Goal: Navigation & Orientation: Find specific page/section

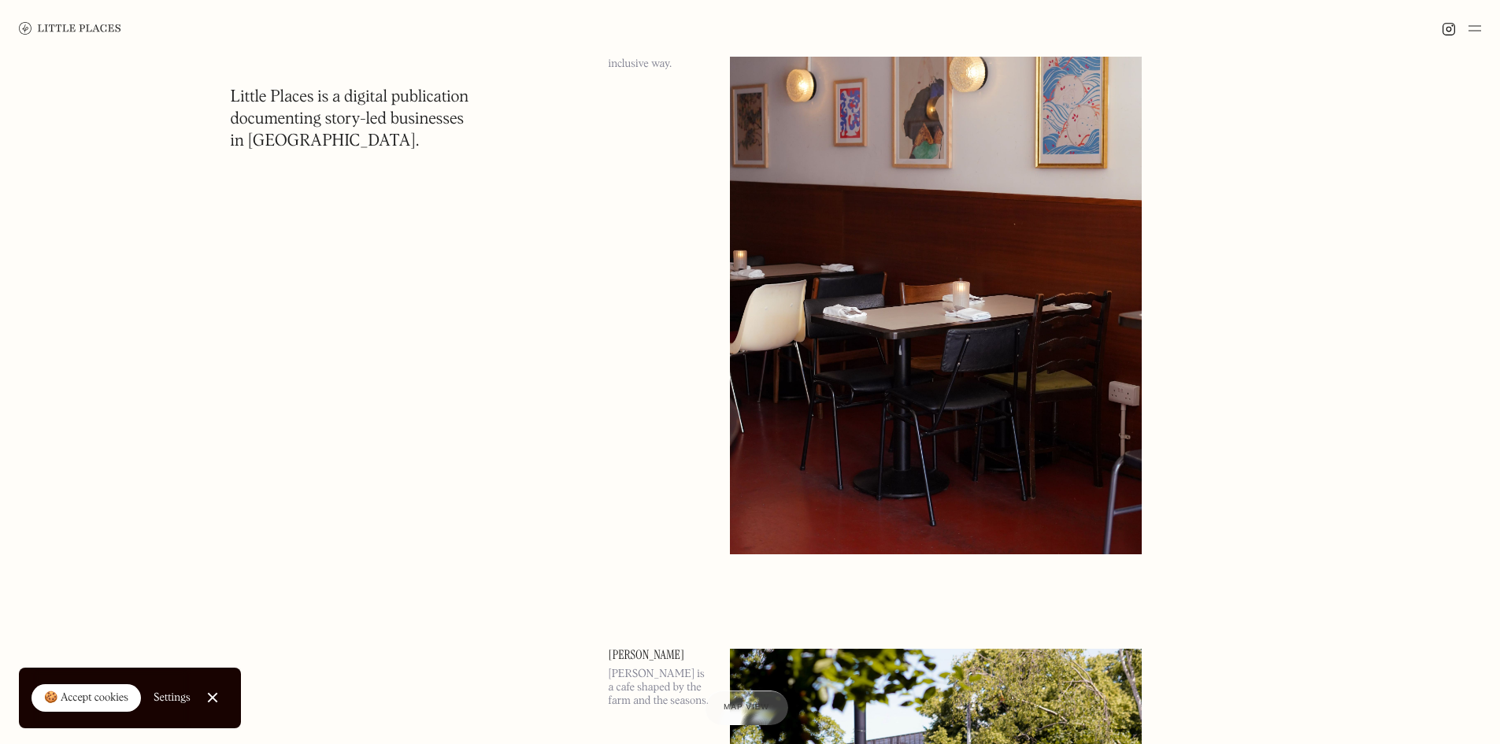
scroll to position [4568, 0]
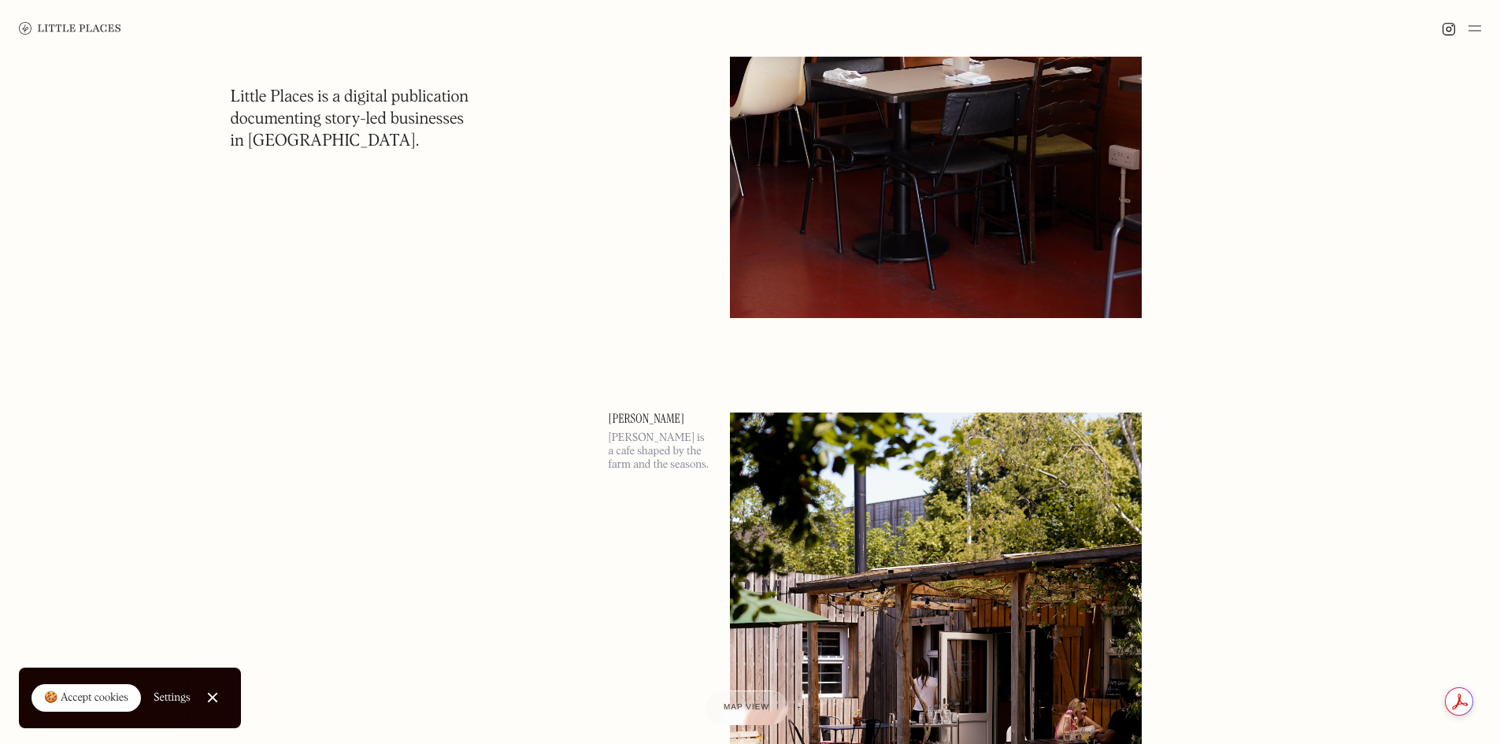
click at [651, 450] on p "[PERSON_NAME] is a cafe shaped by the farm and the seasons." at bounding box center [660, 451] width 102 height 39
click at [1474, 32] on img at bounding box center [1475, 28] width 13 height 19
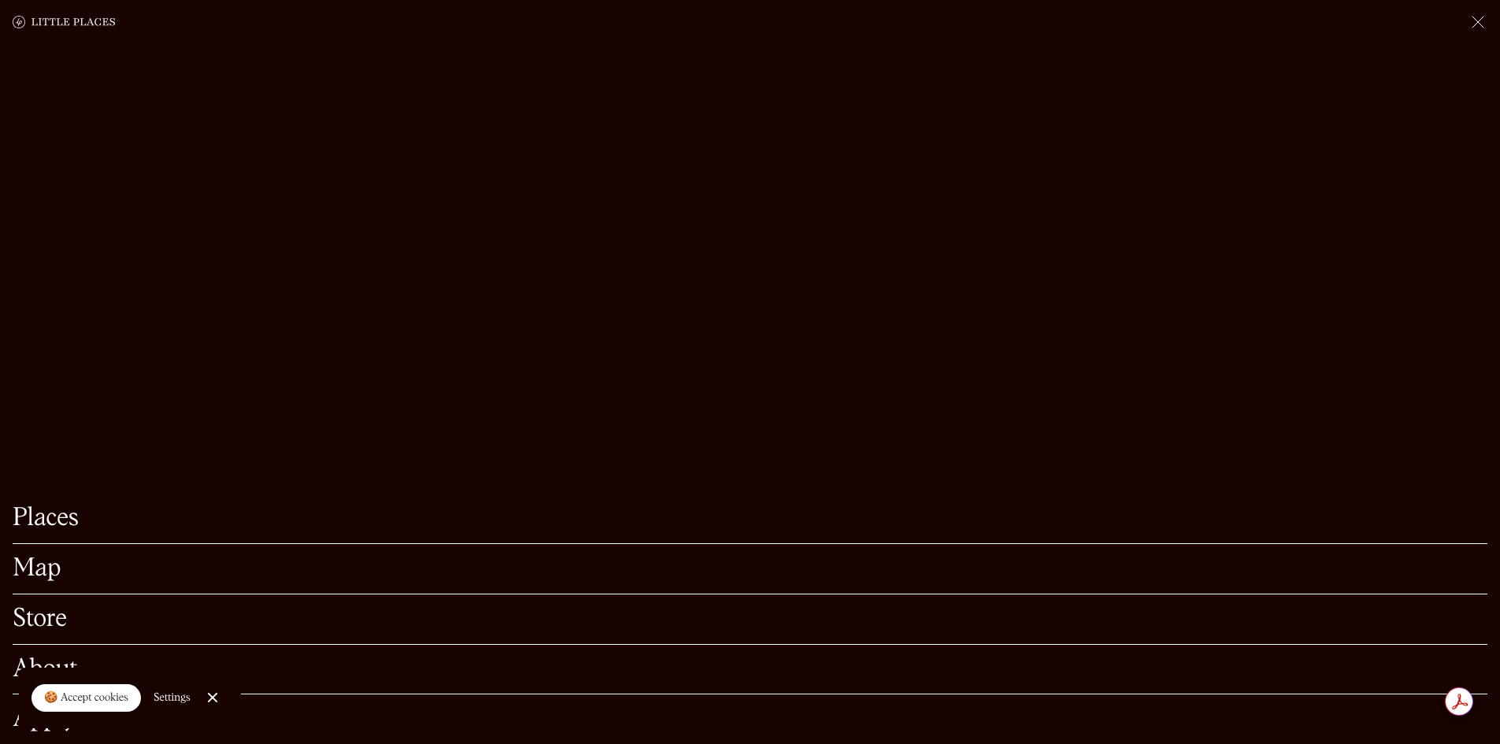
click at [48, 557] on link "Map" at bounding box center [750, 569] width 1475 height 24
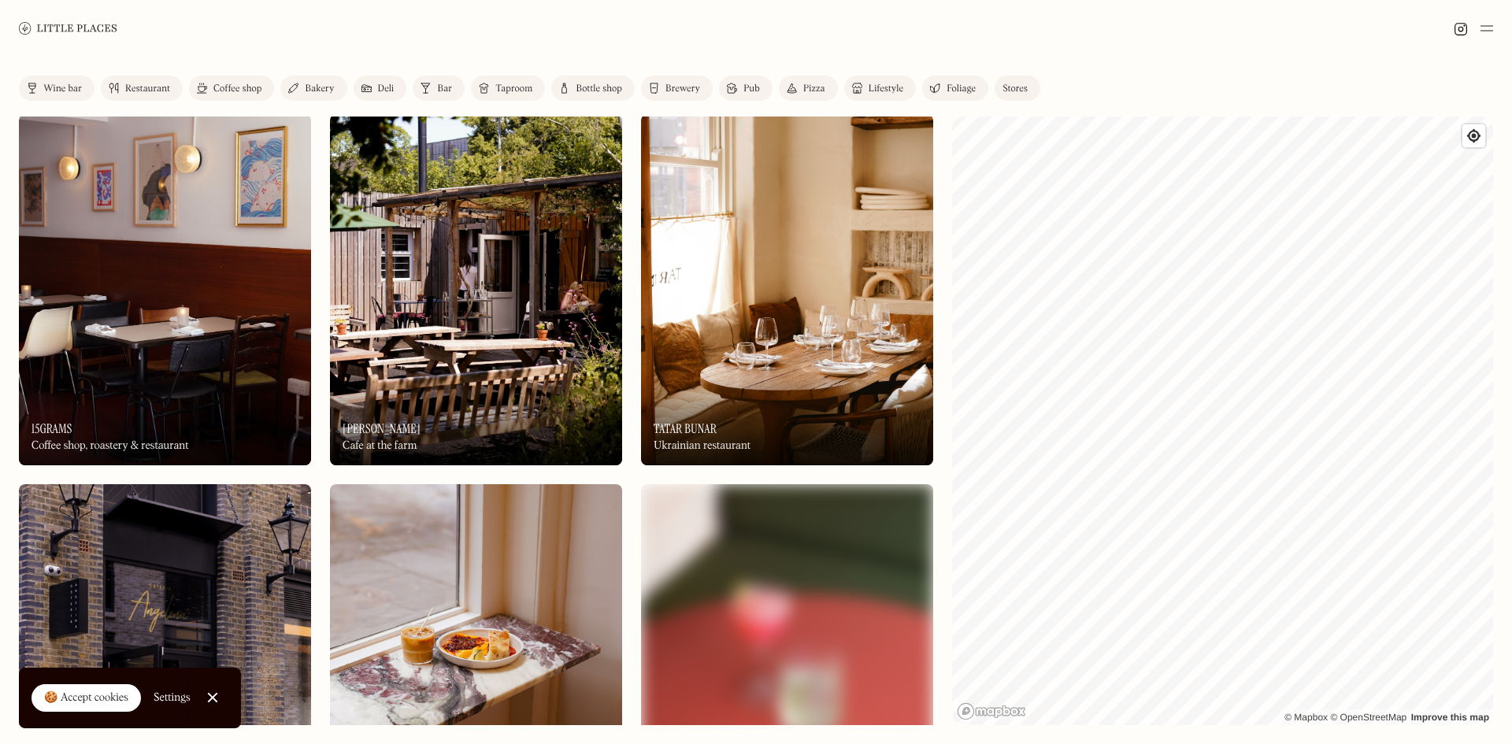
scroll to position [788, 0]
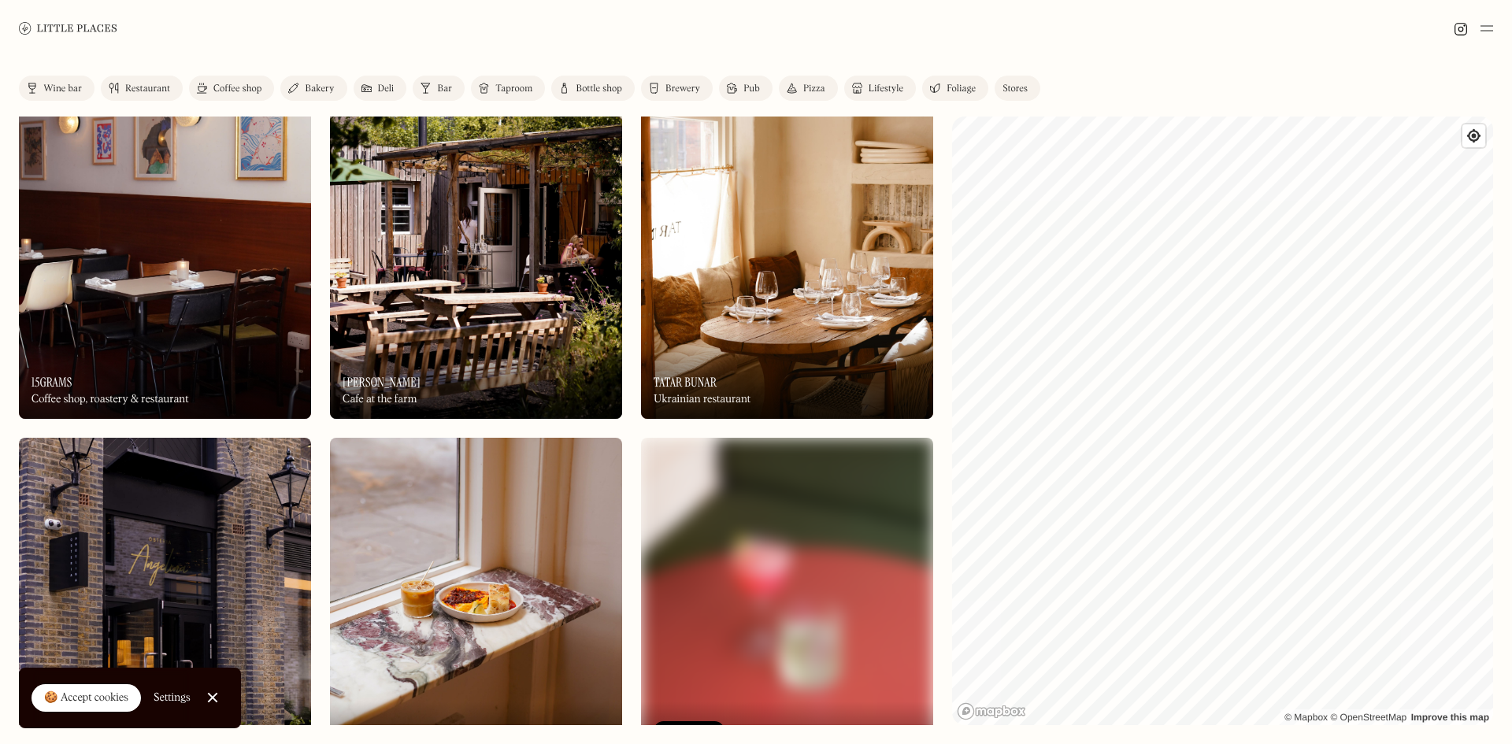
click at [481, 324] on img at bounding box center [476, 243] width 292 height 350
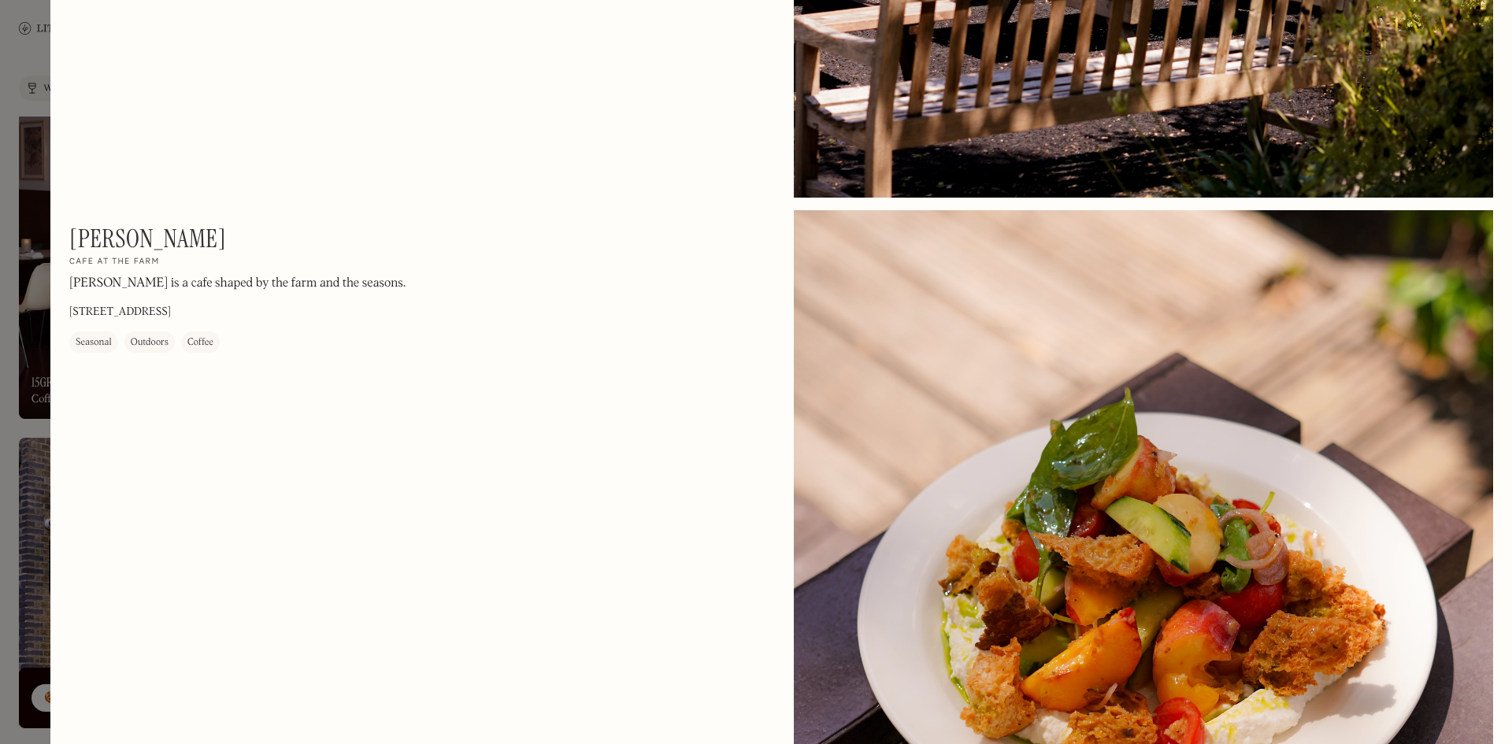
scroll to position [709, 0]
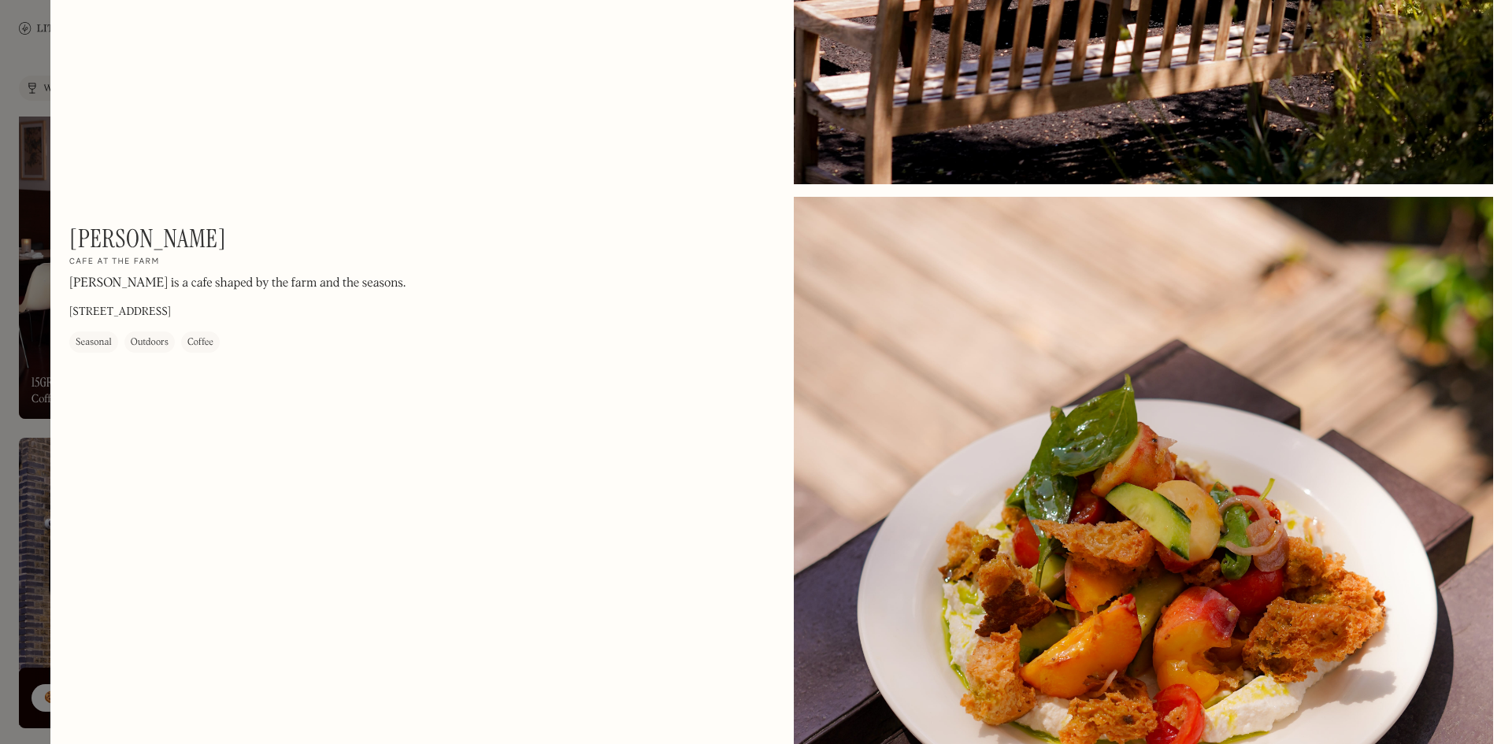
click at [41, 295] on div at bounding box center [756, 372] width 1512 height 744
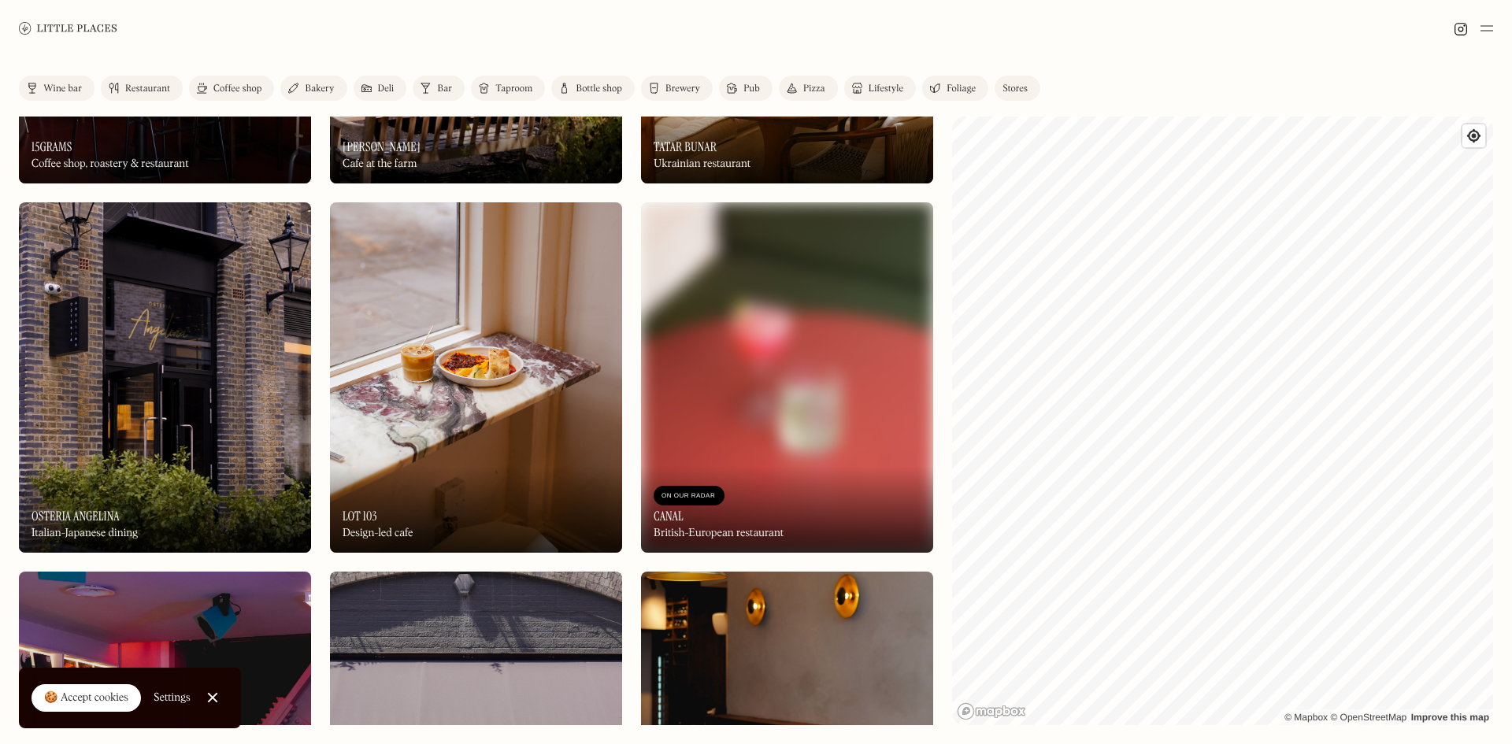
scroll to position [1024, 0]
click at [728, 142] on div "On Our Radar Tatar Bunar Ukrainian restaurant" at bounding box center [787, 139] width 292 height 87
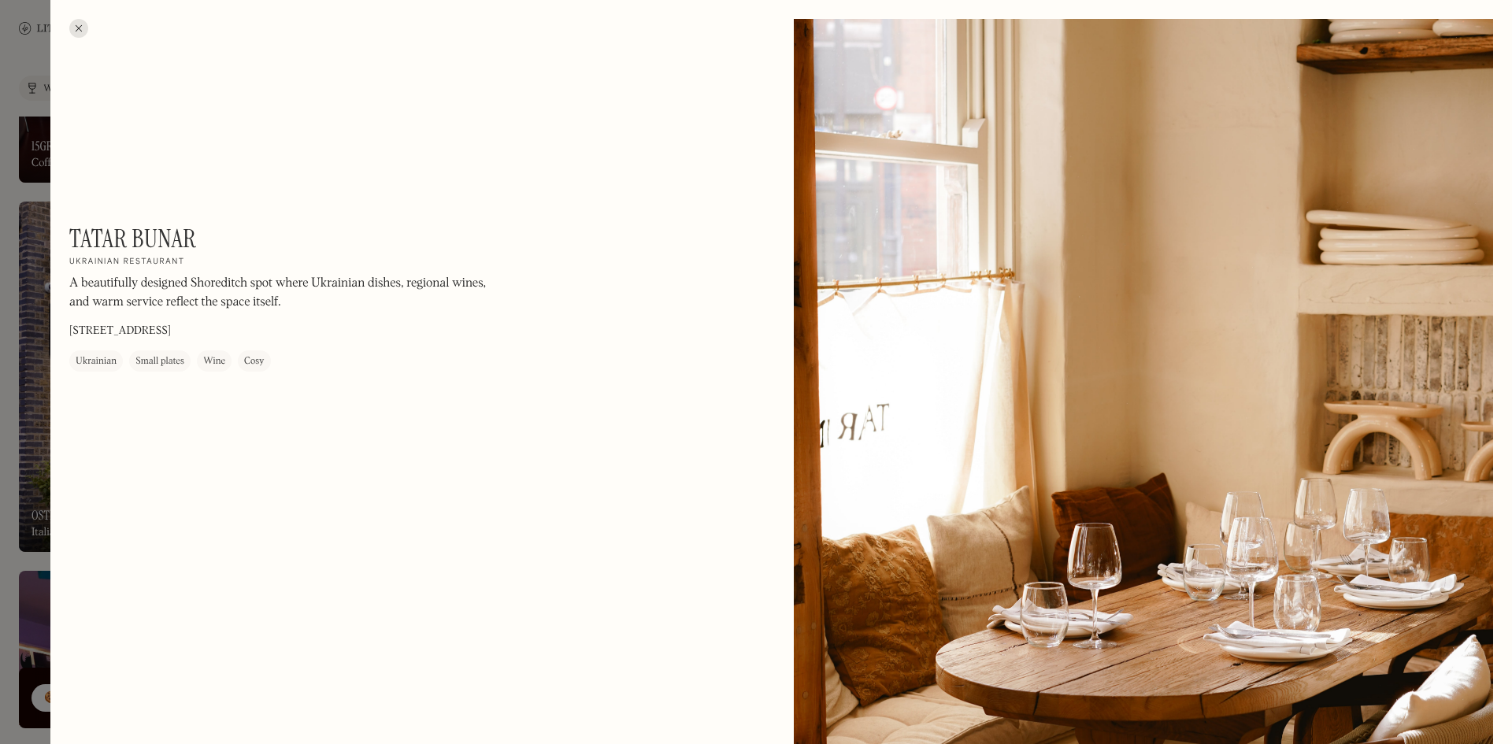
click at [39, 363] on div at bounding box center [756, 372] width 1512 height 744
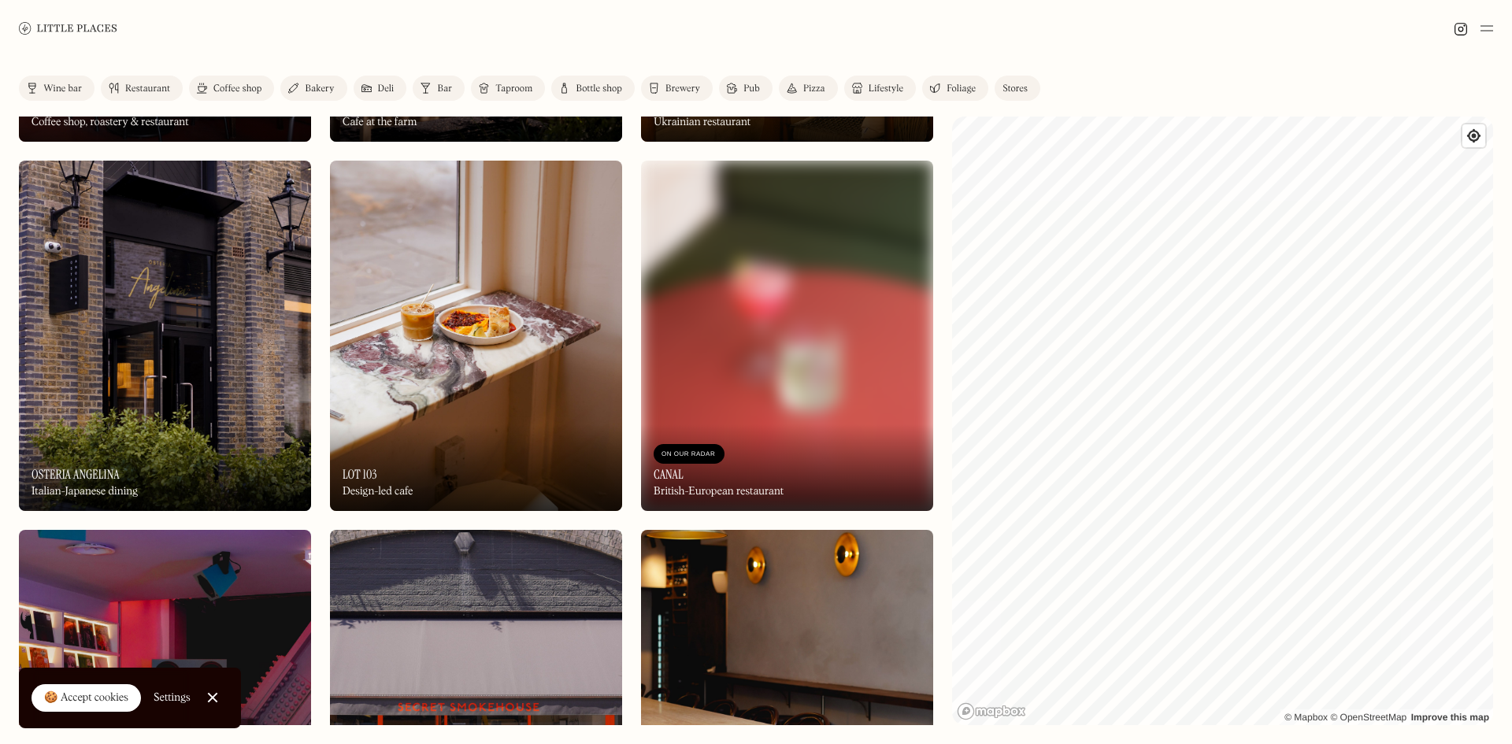
scroll to position [1181, 0]
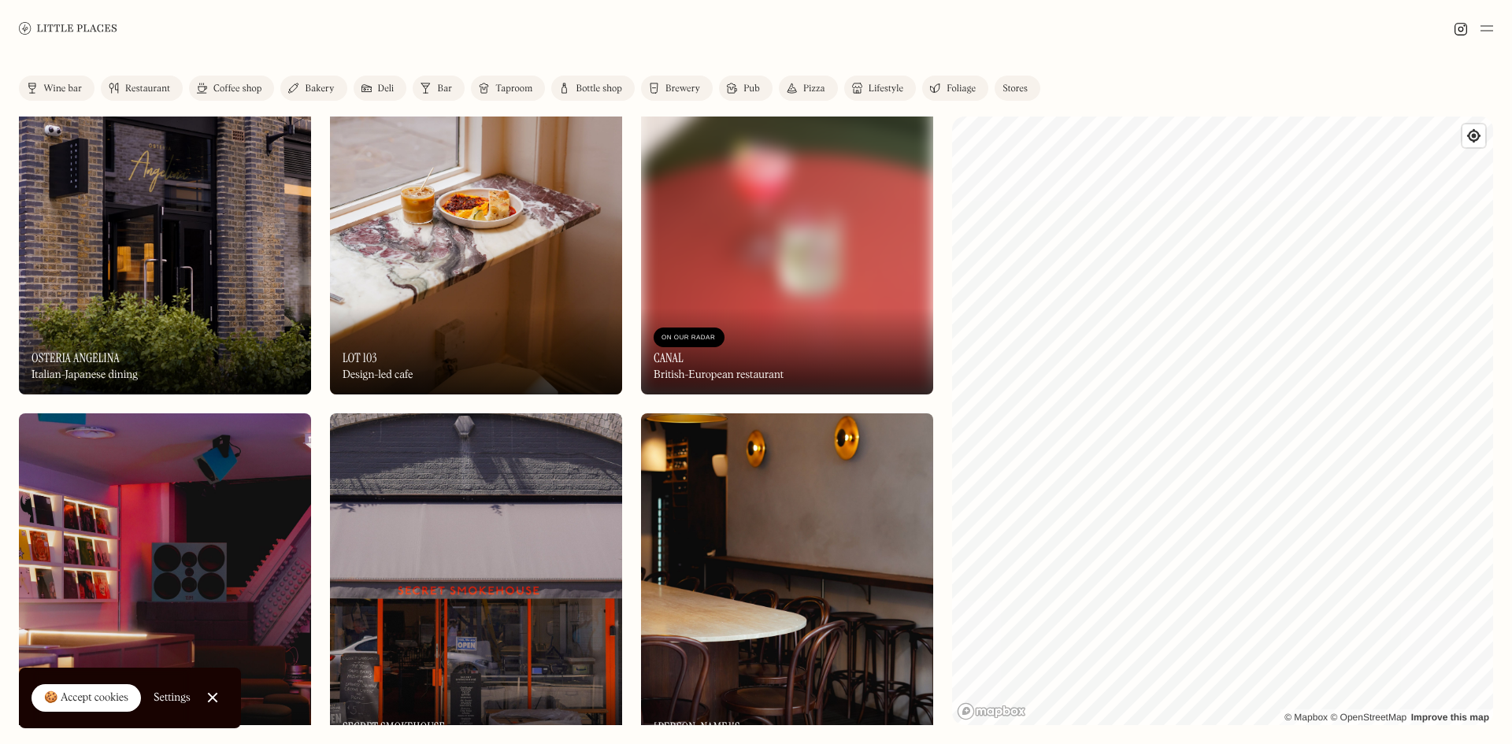
click at [430, 337] on div "On Our Radar LOT 103 Design-led cafe" at bounding box center [476, 351] width 292 height 87
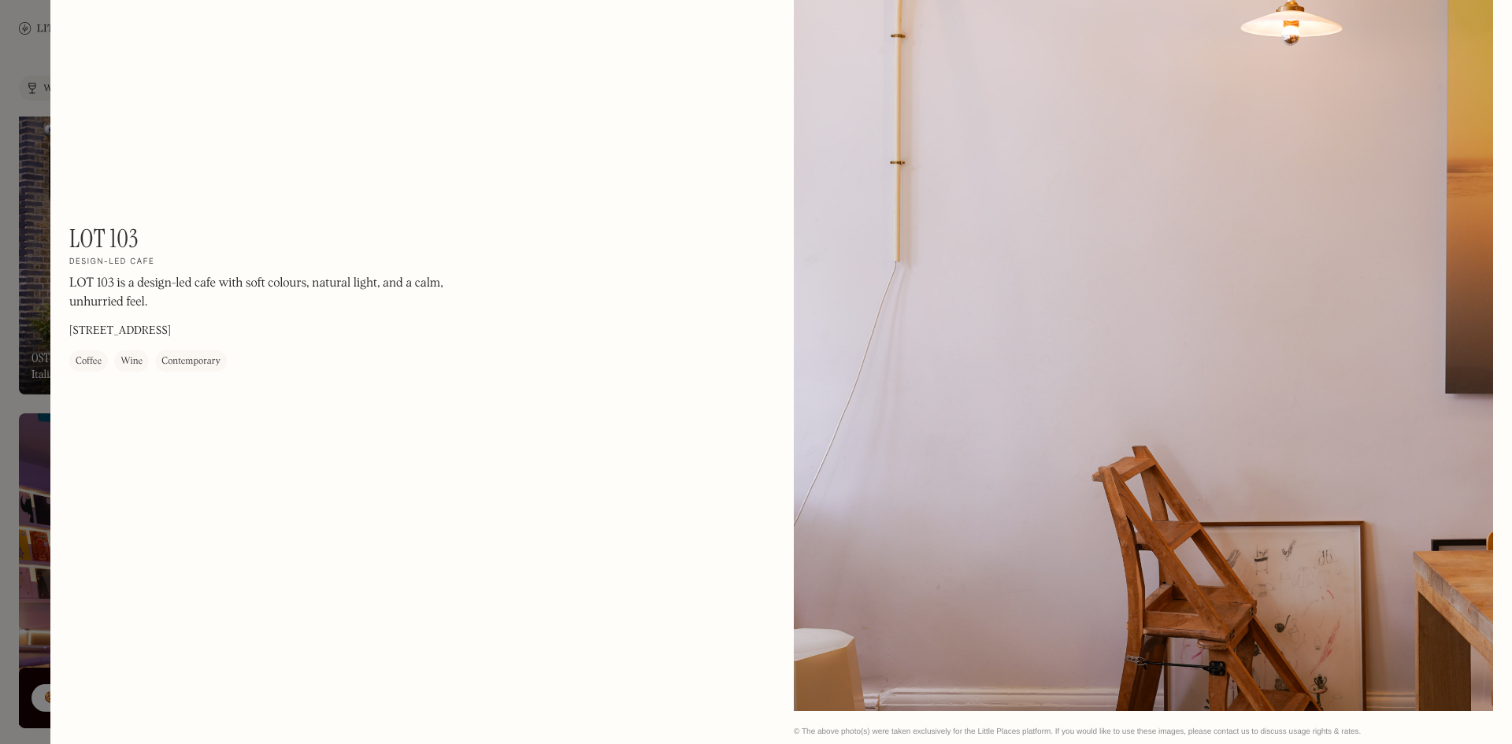
scroll to position [2340, 0]
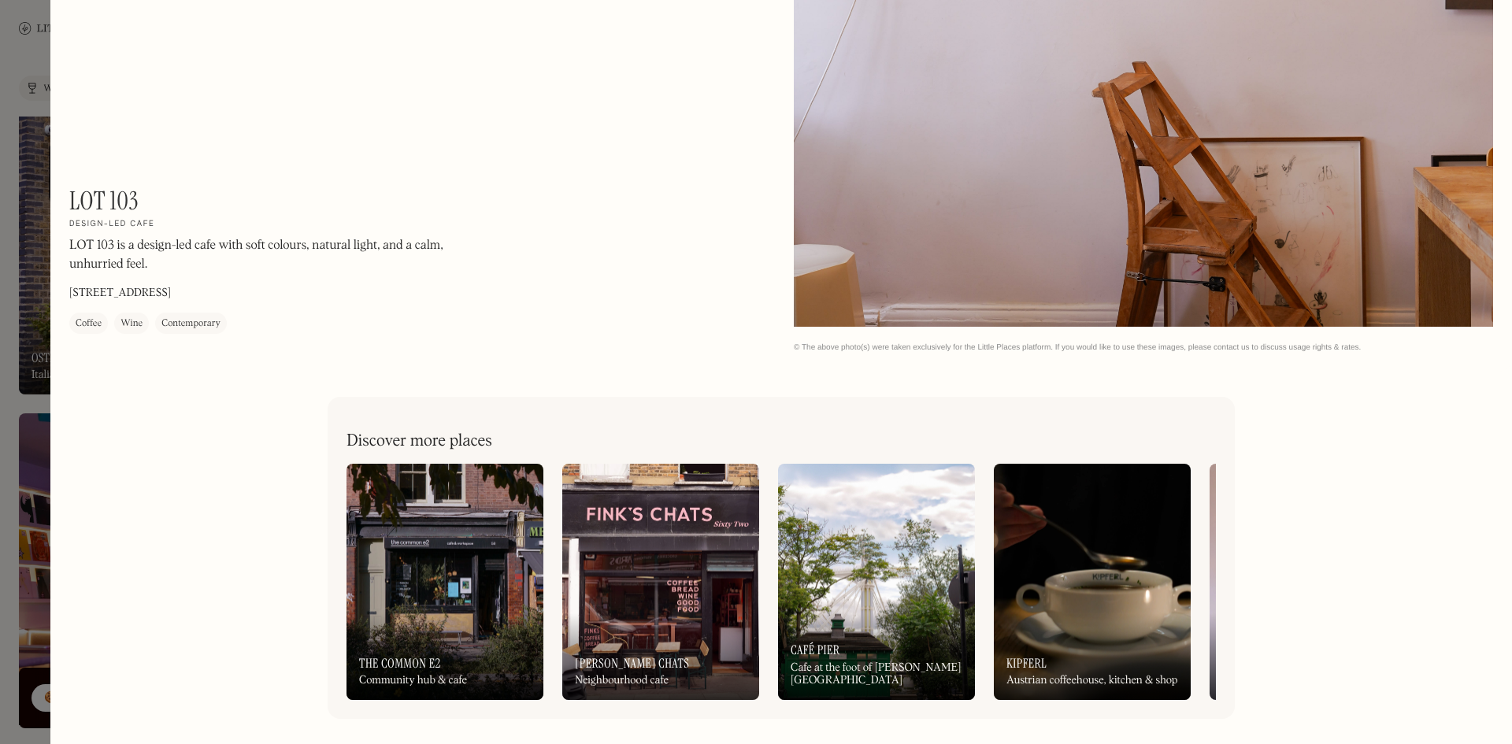
click at [25, 310] on div at bounding box center [756, 372] width 1512 height 744
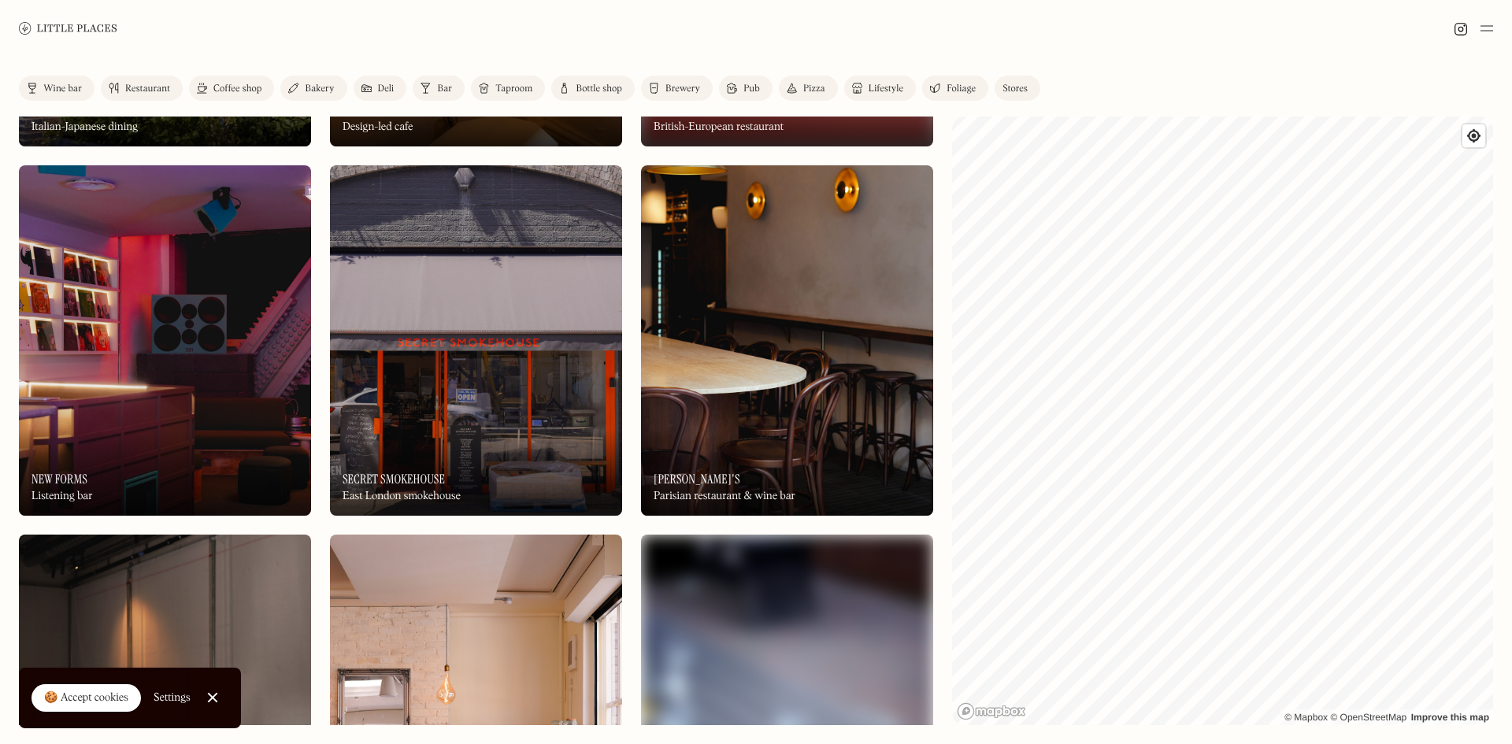
scroll to position [1575, 0]
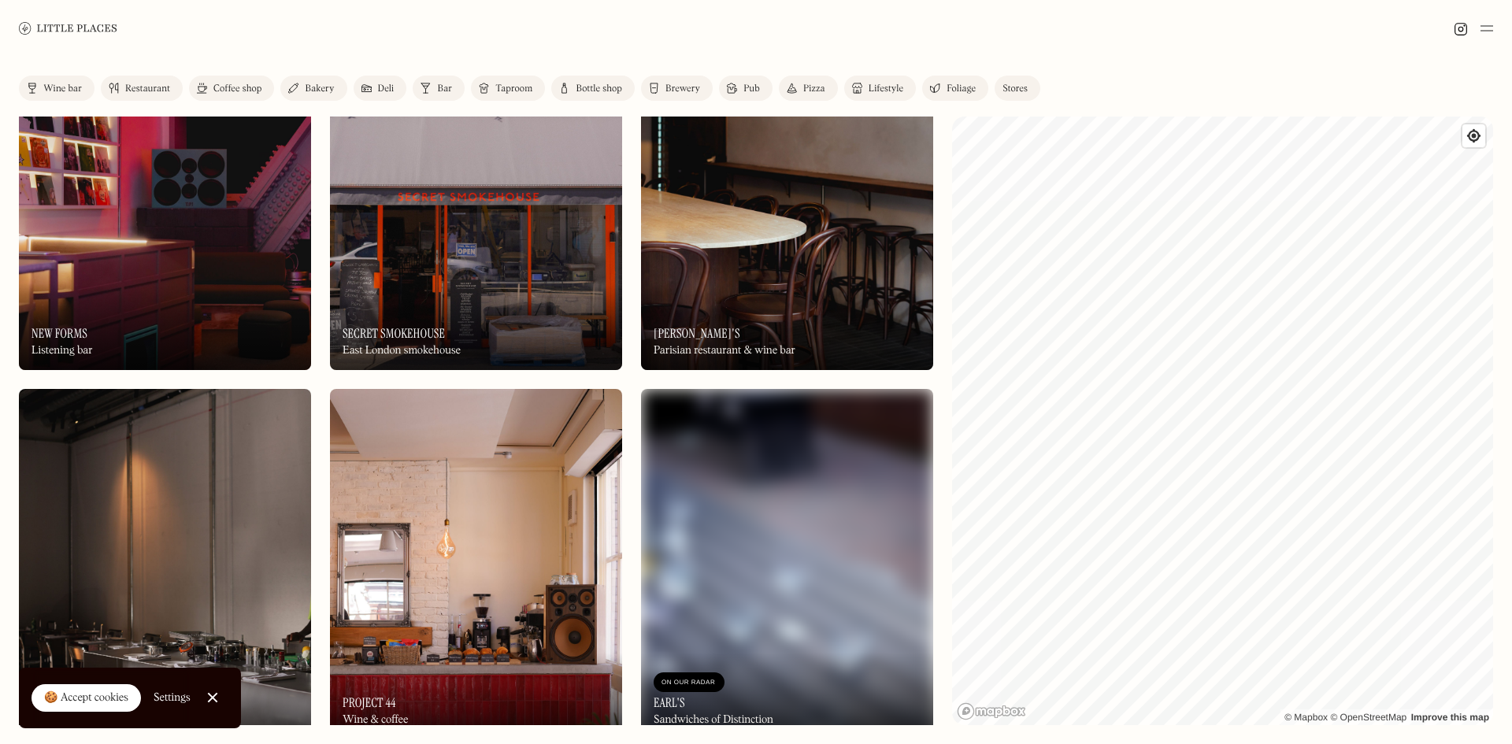
click at [166, 289] on div "On Our Radar New Forms Listening bar" at bounding box center [165, 327] width 292 height 87
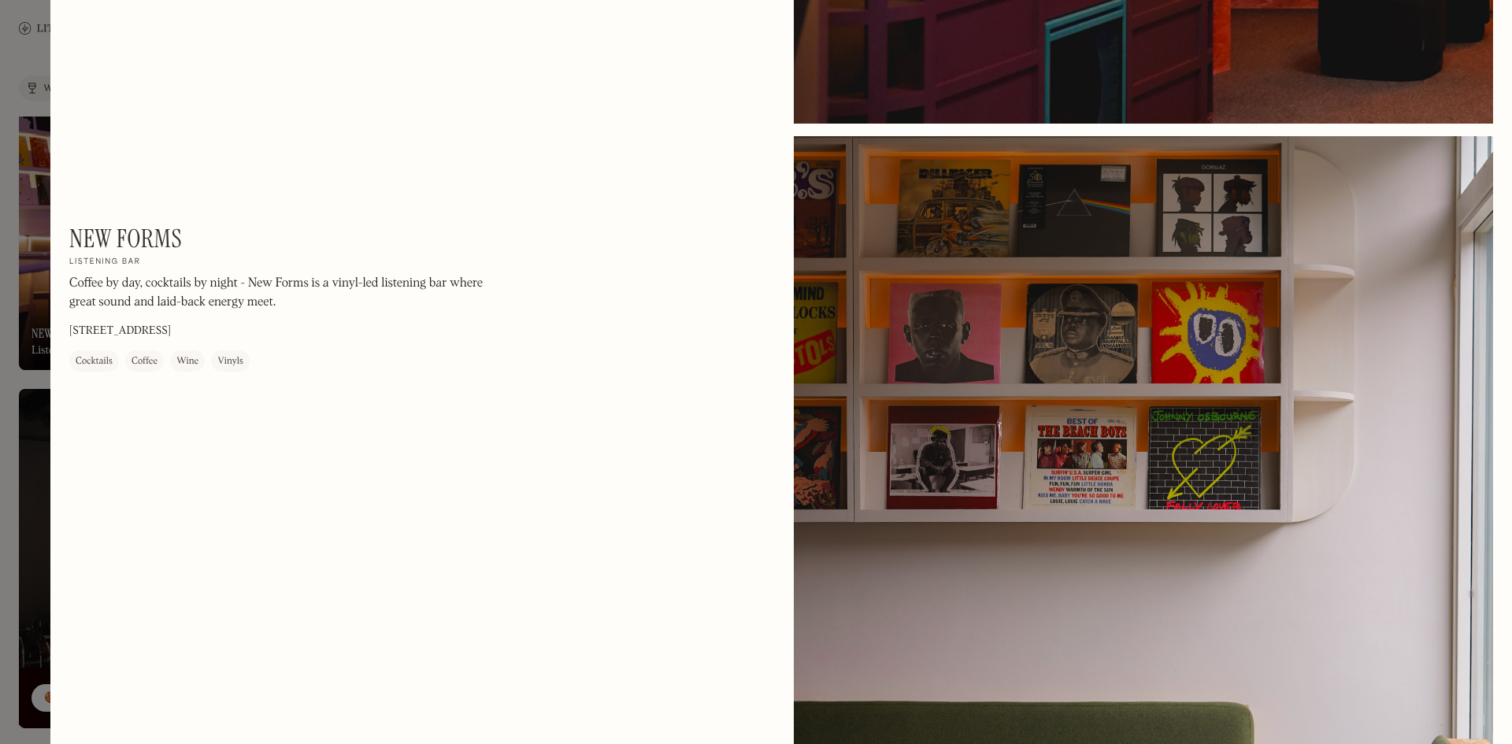
scroll to position [788, 0]
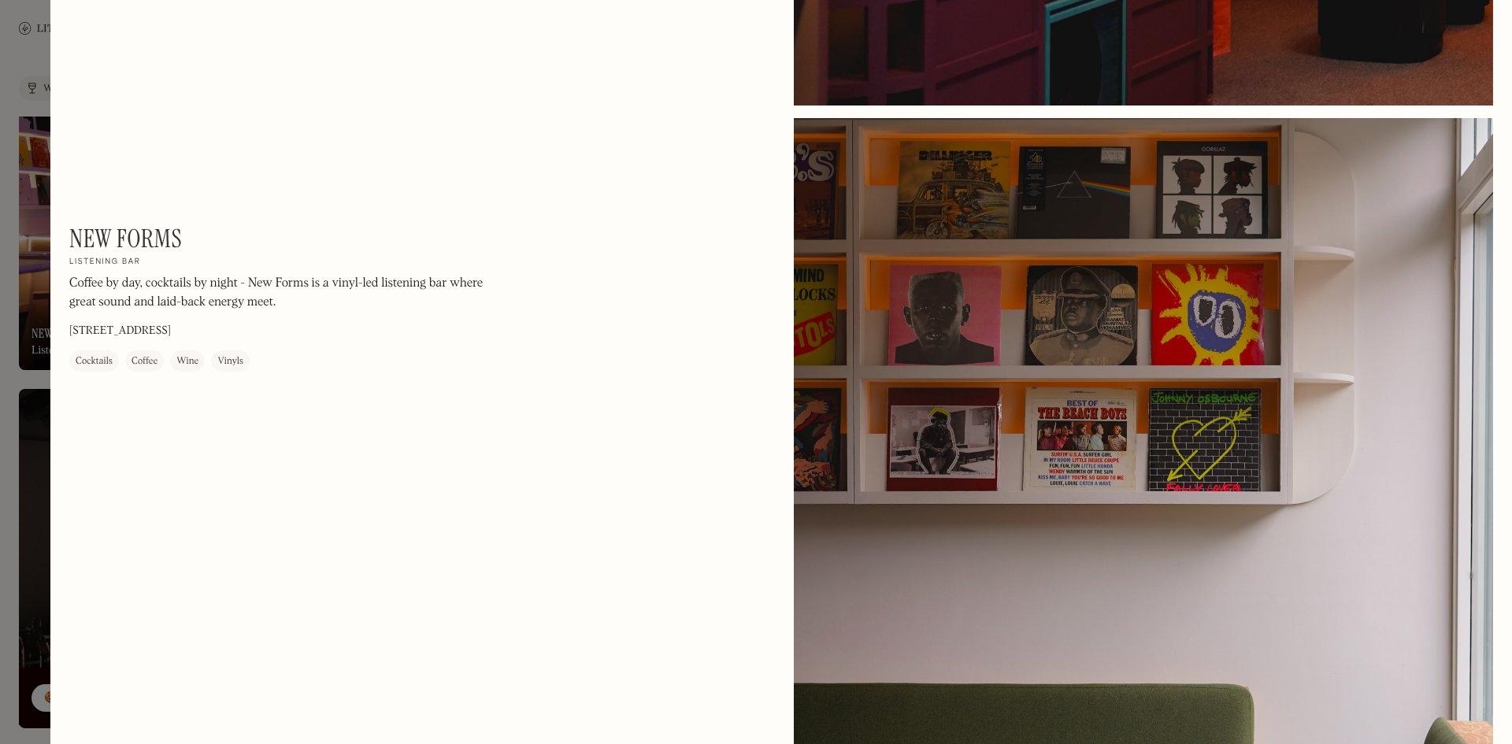
click at [61, 365] on div "New Forms On Our Radar Listening bar Coffee by day, cocktails by night - New Fo…" at bounding box center [781, 568] width 1462 height 2712
click at [42, 335] on div at bounding box center [756, 372] width 1512 height 744
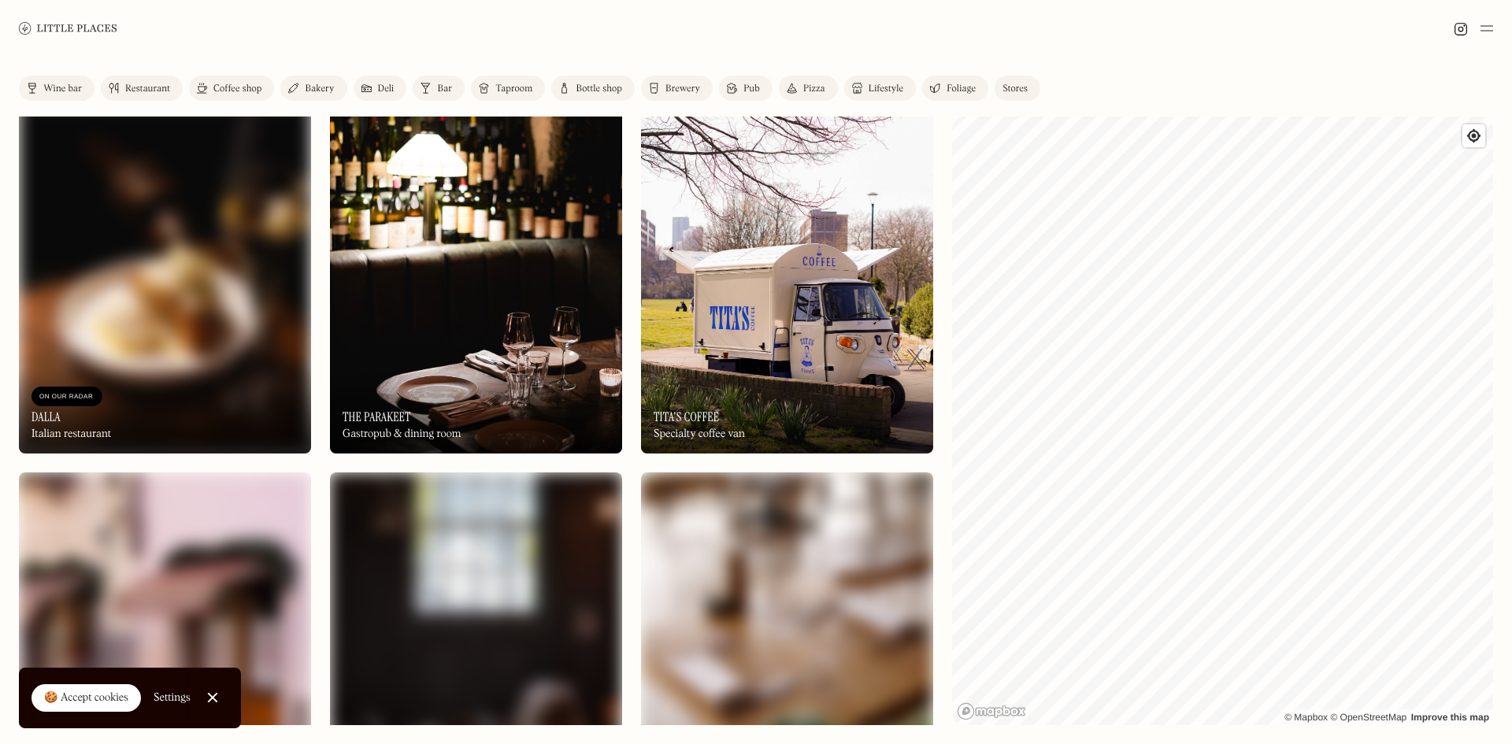
scroll to position [2993, 0]
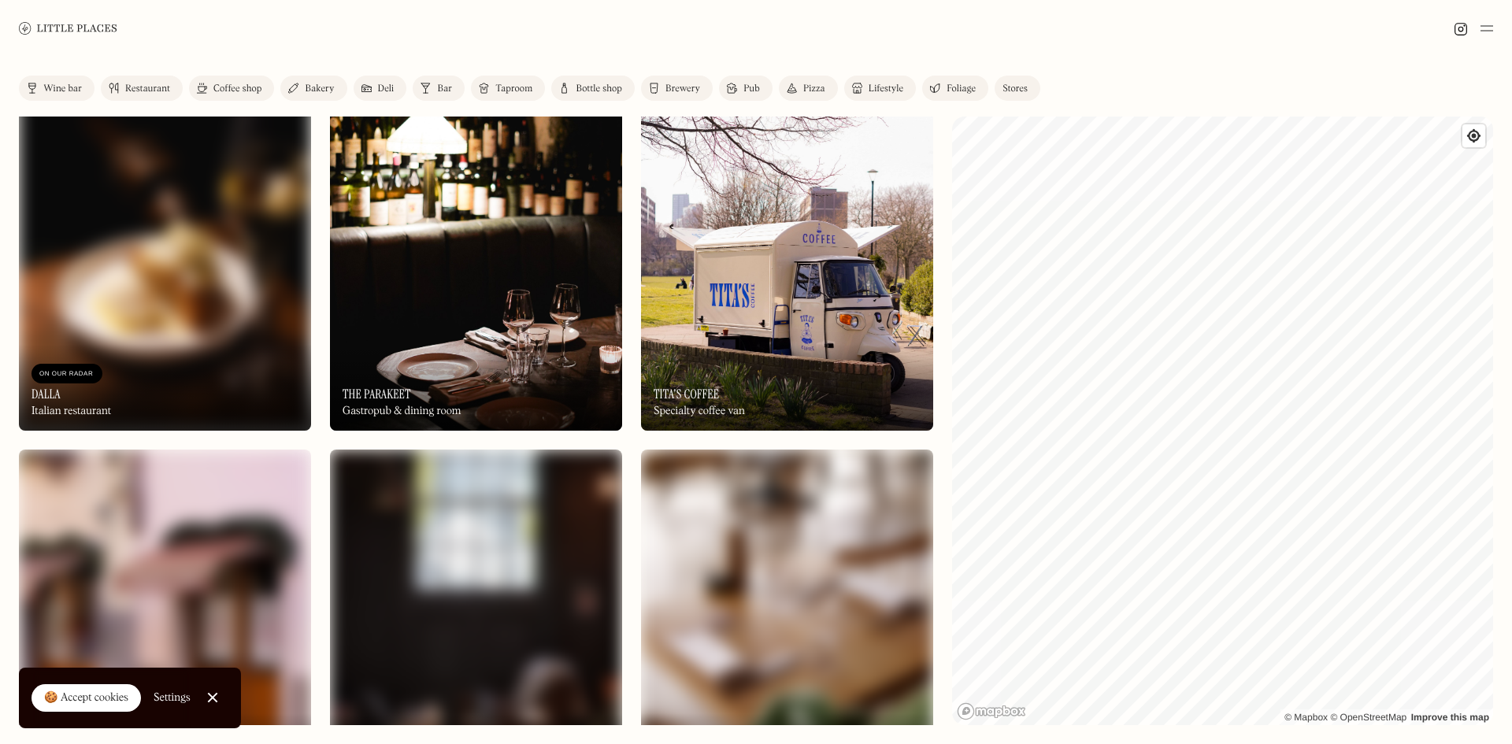
click at [461, 352] on div "On Our Radar The Parakeet Gastropub & dining room" at bounding box center [476, 387] width 292 height 87
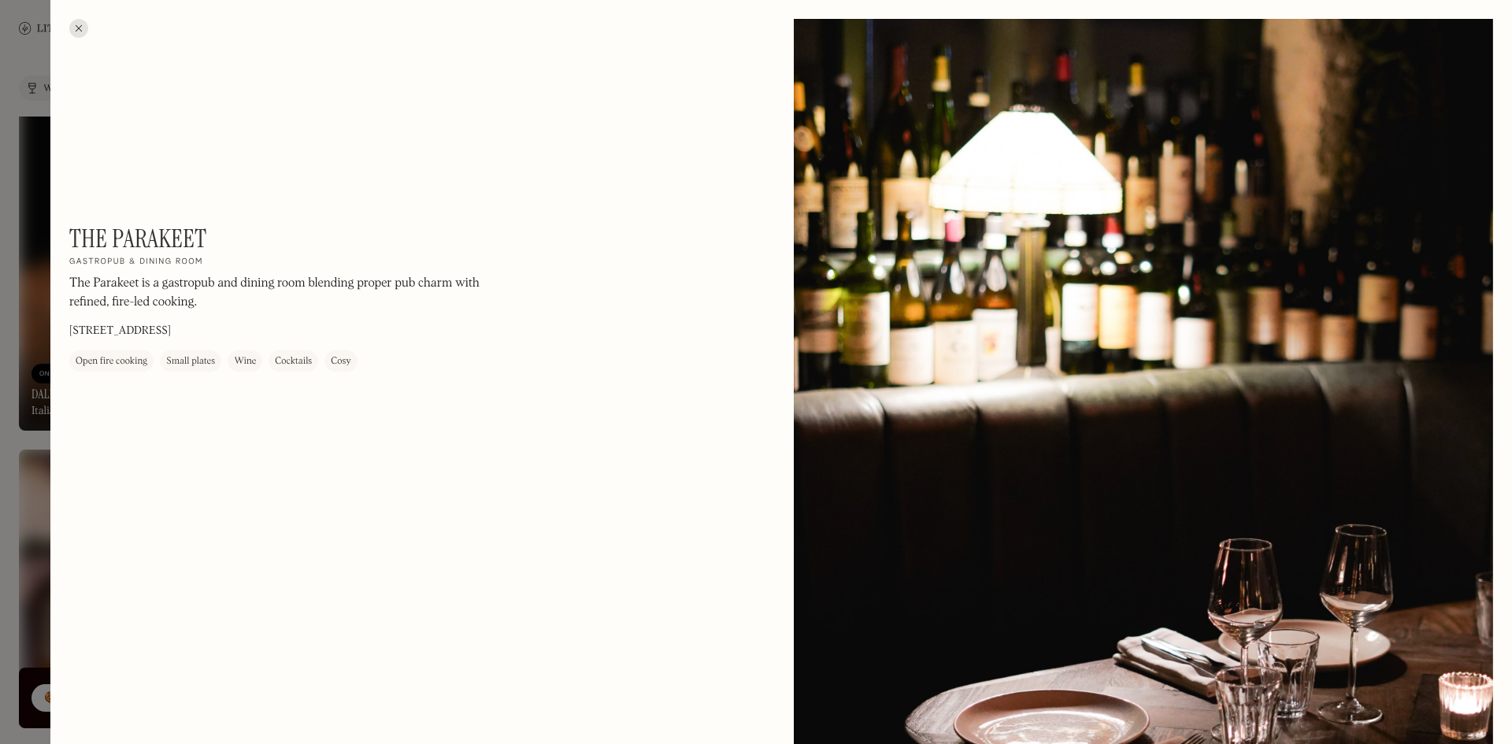
click at [14, 336] on div at bounding box center [756, 372] width 1512 height 744
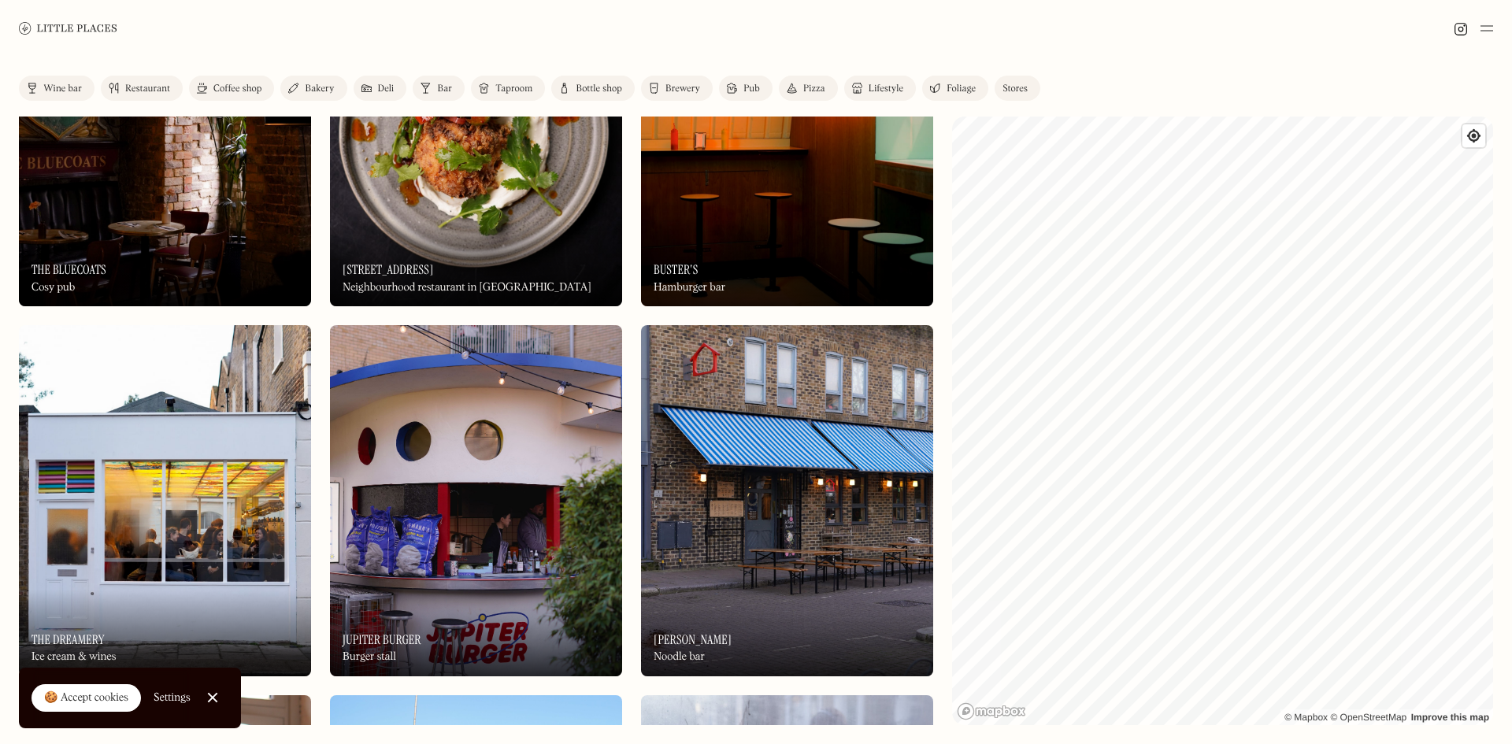
scroll to position [5119, 0]
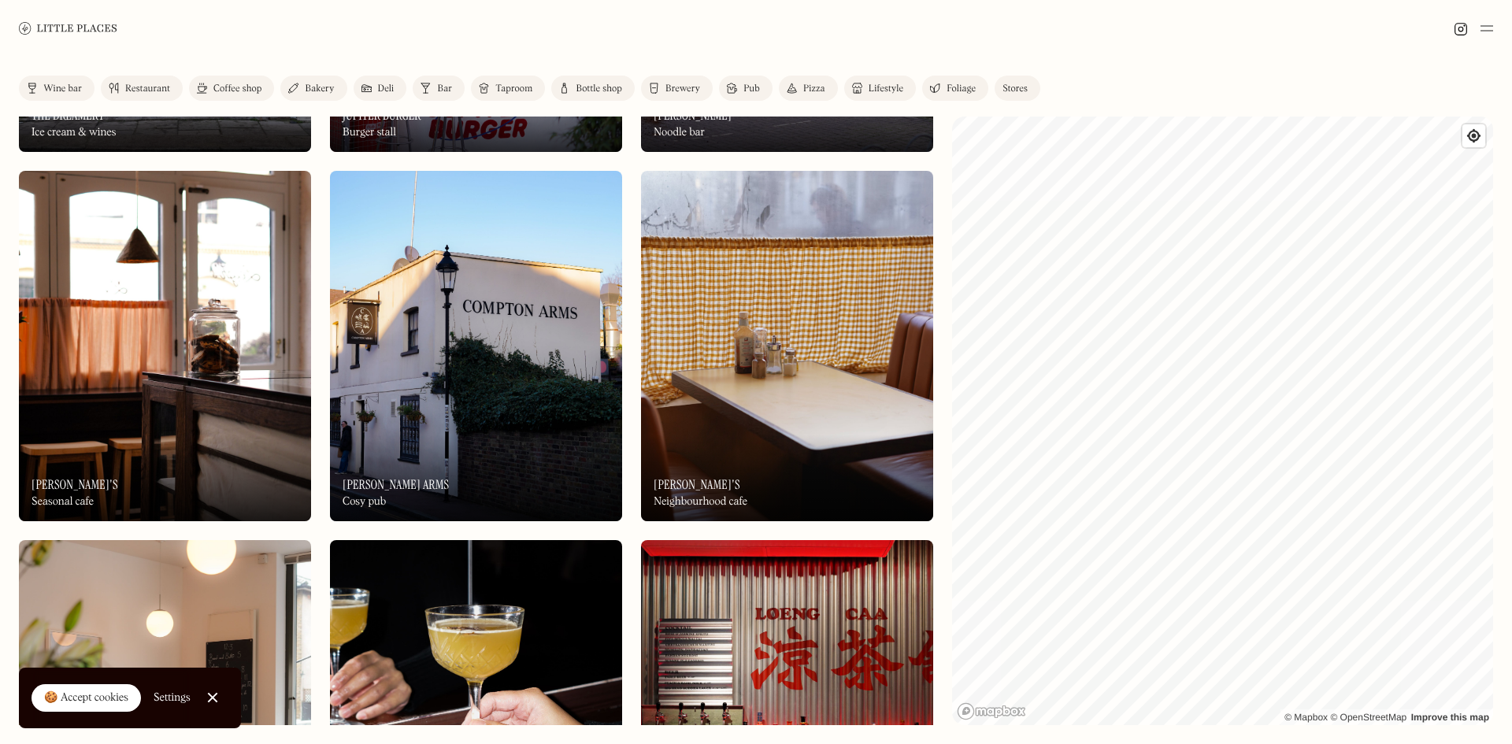
click at [732, 273] on img at bounding box center [787, 346] width 292 height 350
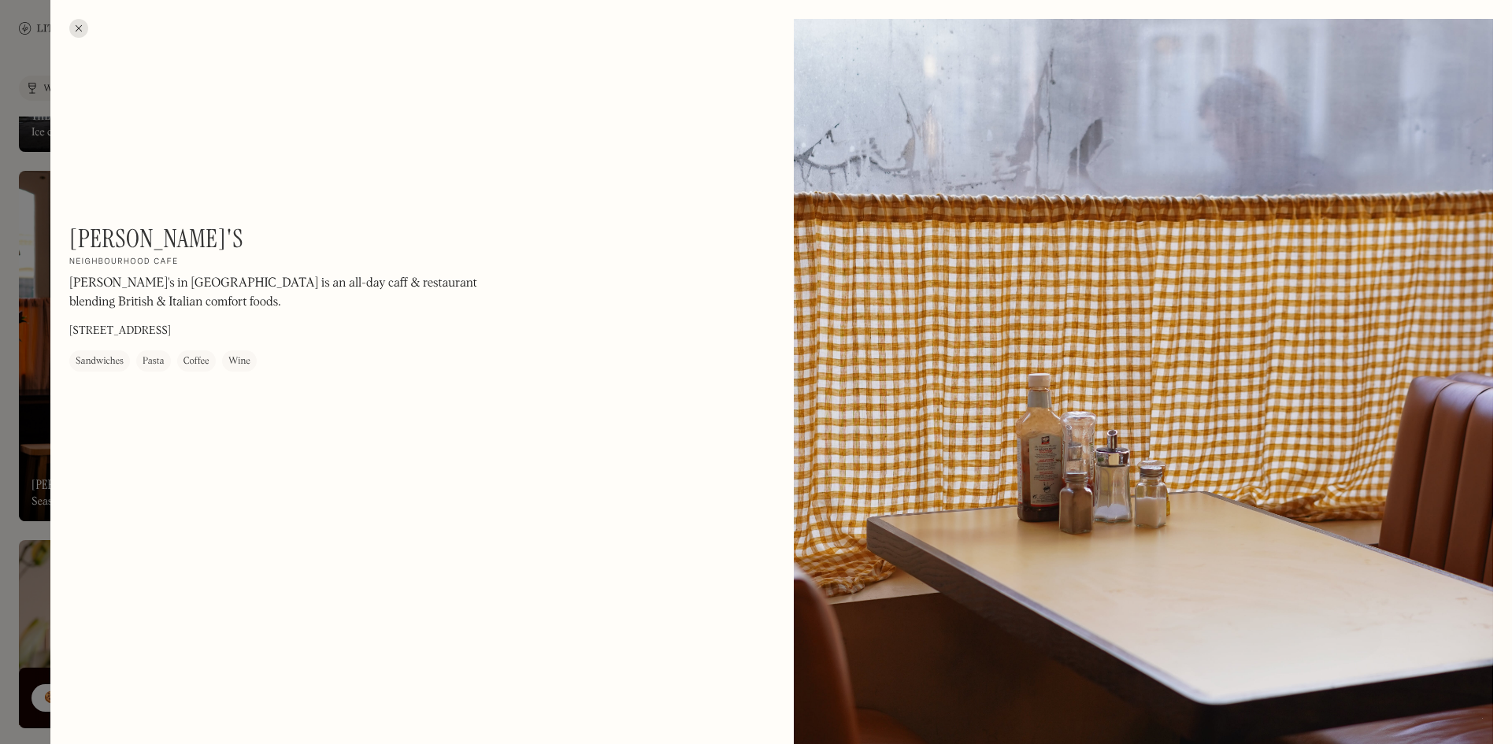
click at [35, 282] on div at bounding box center [756, 372] width 1512 height 744
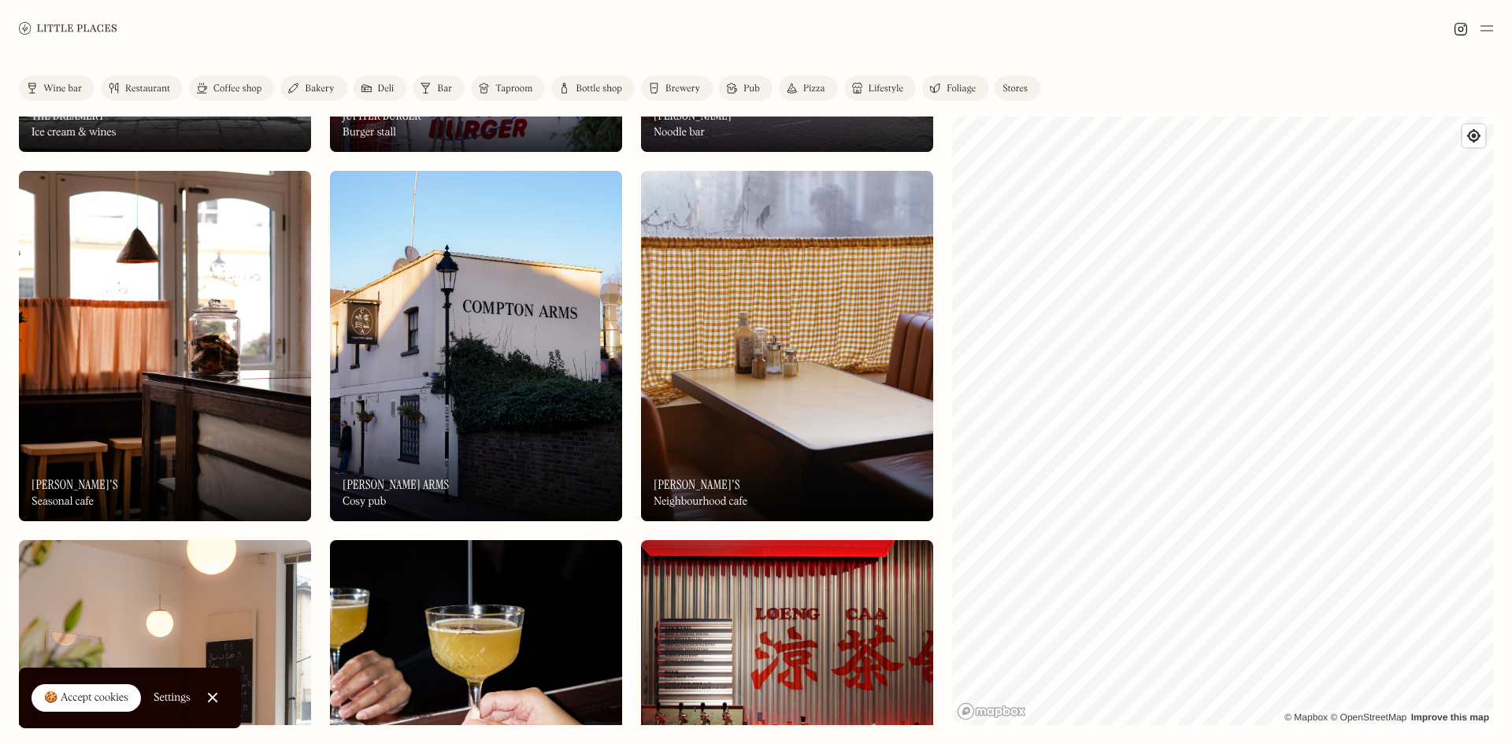
click at [29, 28] on img at bounding box center [68, 28] width 98 height 12
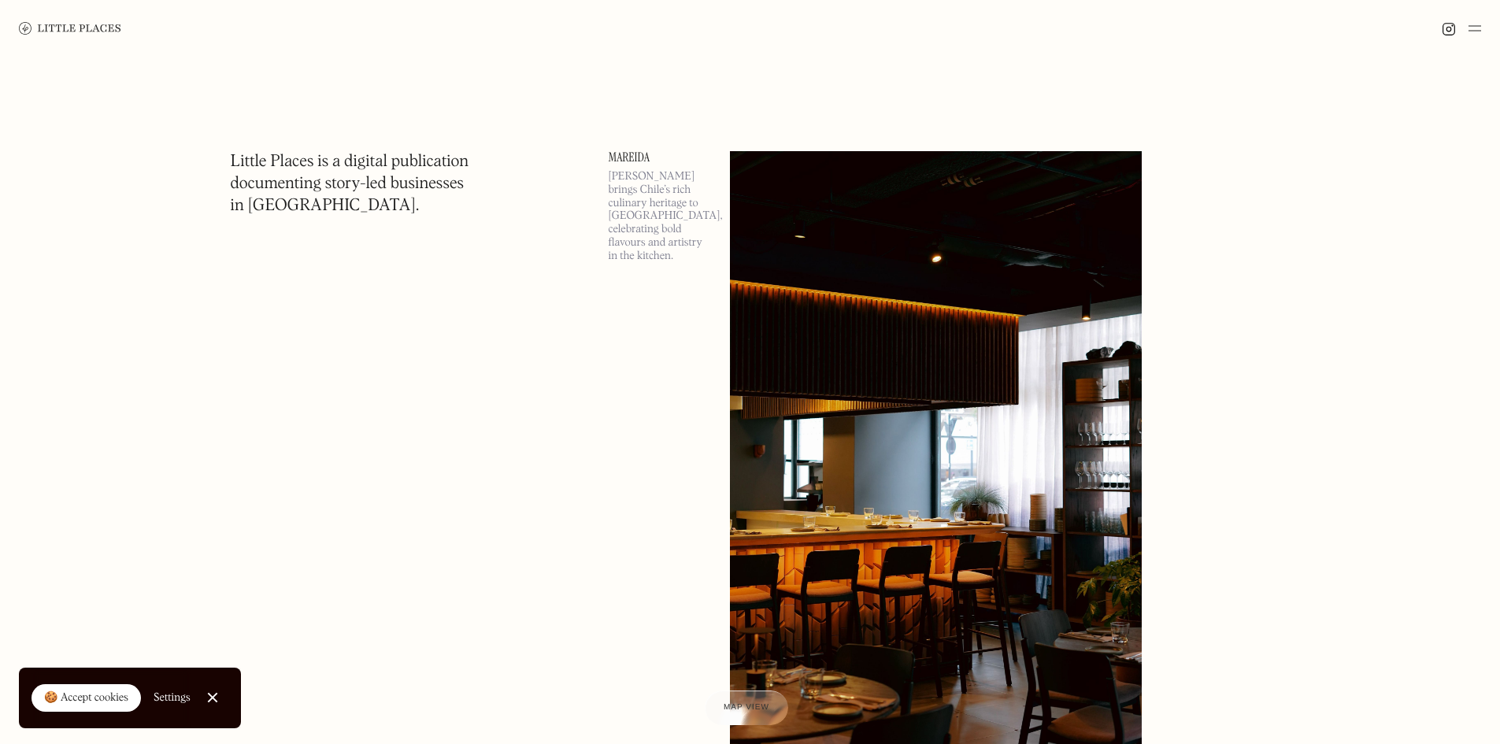
click at [1478, 29] on img at bounding box center [1475, 28] width 13 height 19
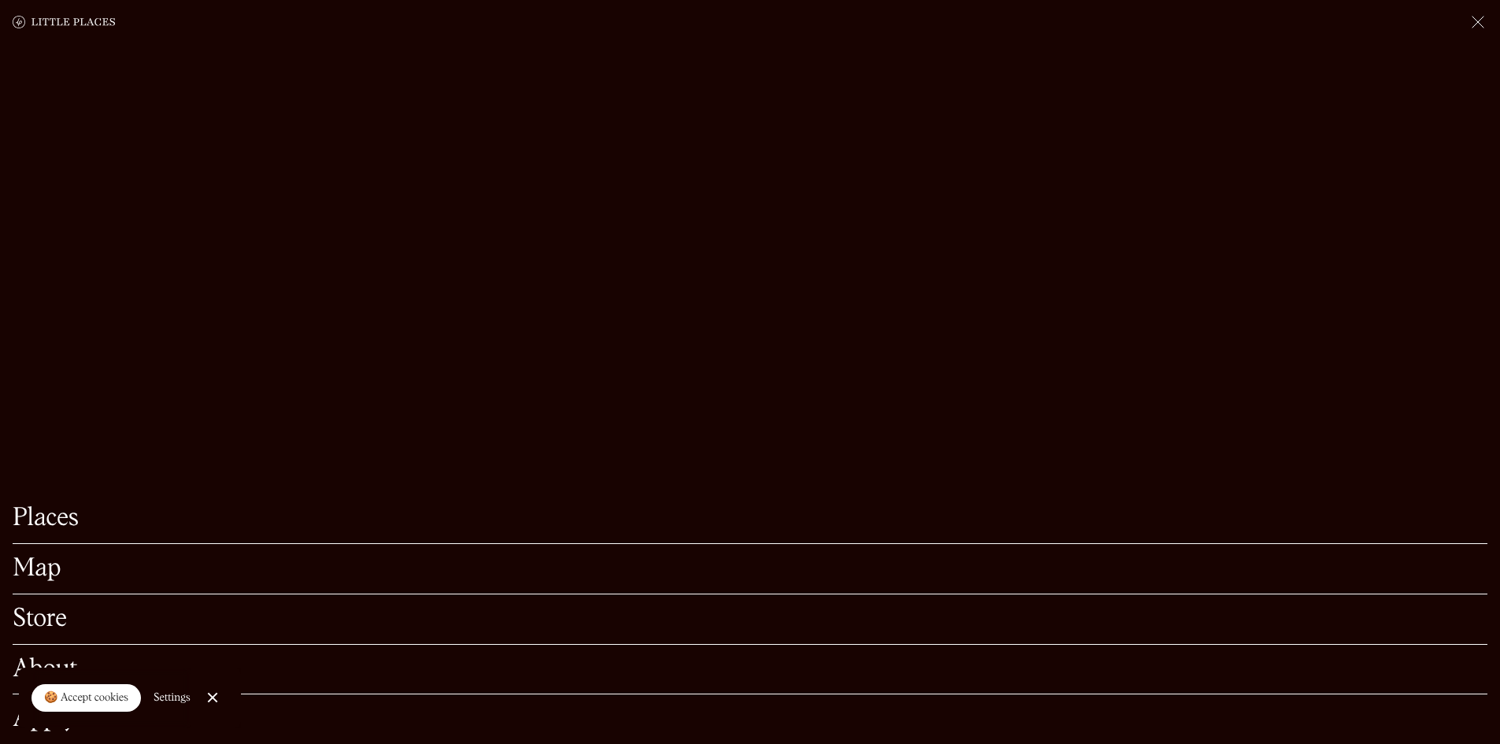
click at [1475, 25] on img at bounding box center [1478, 22] width 19 height 19
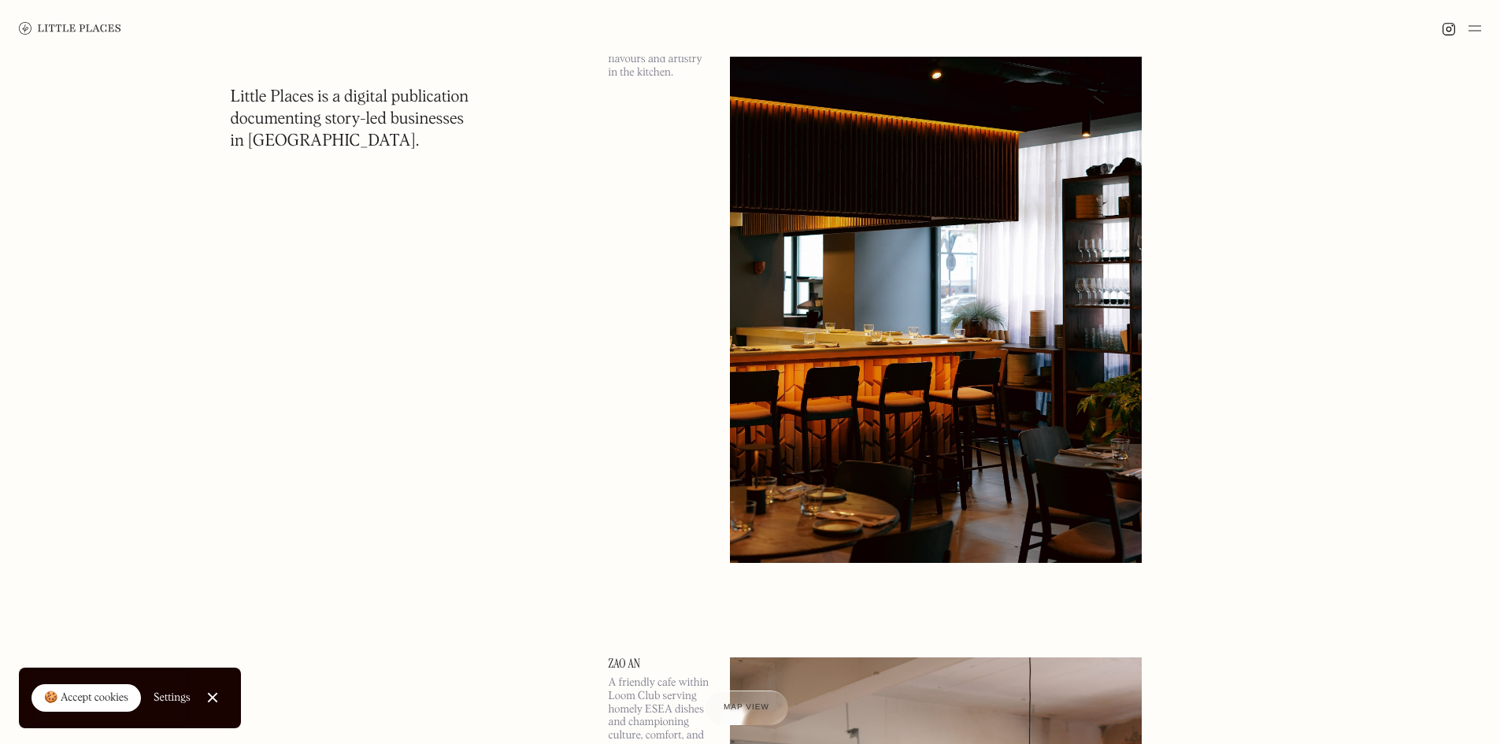
scroll to position [236, 0]
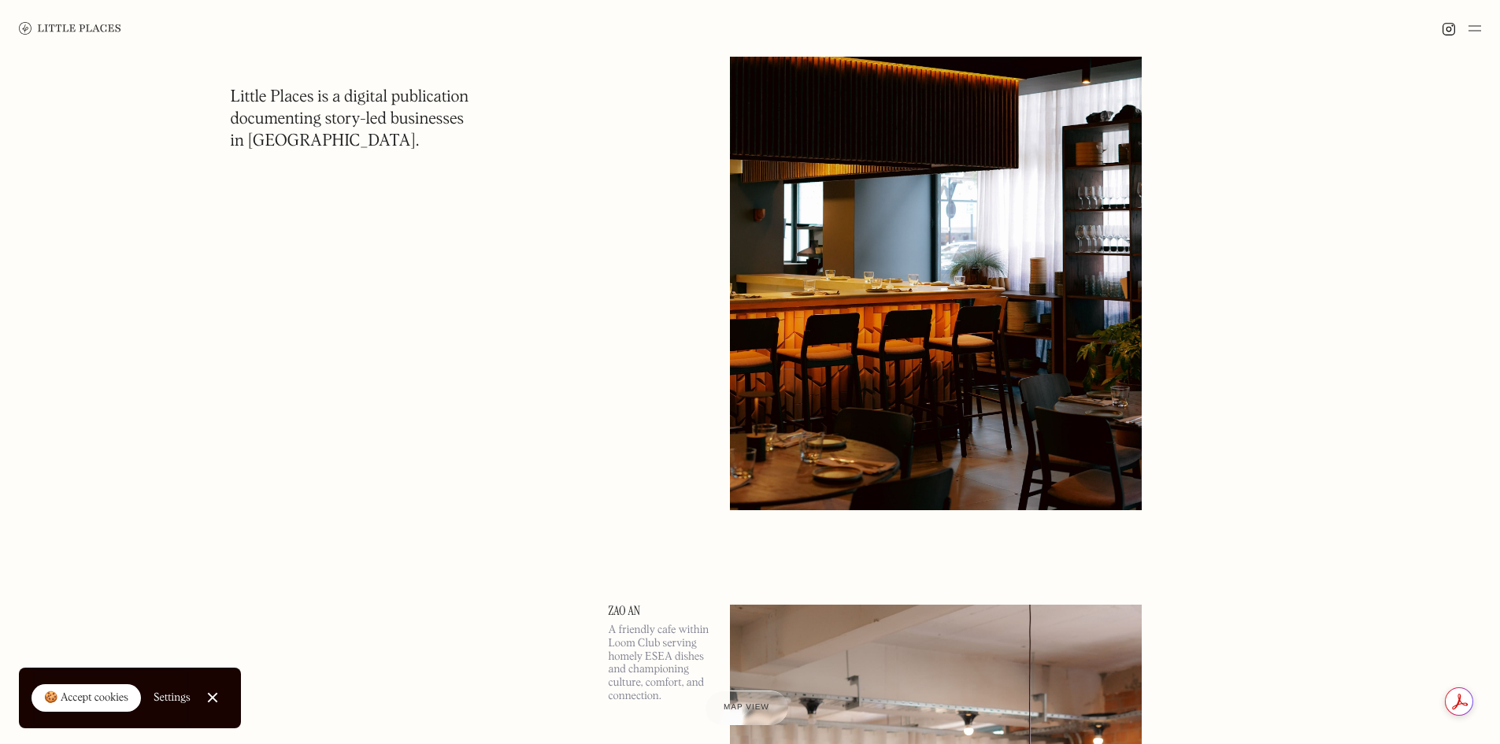
click at [212, 697] on div at bounding box center [212, 698] width 10 height 10
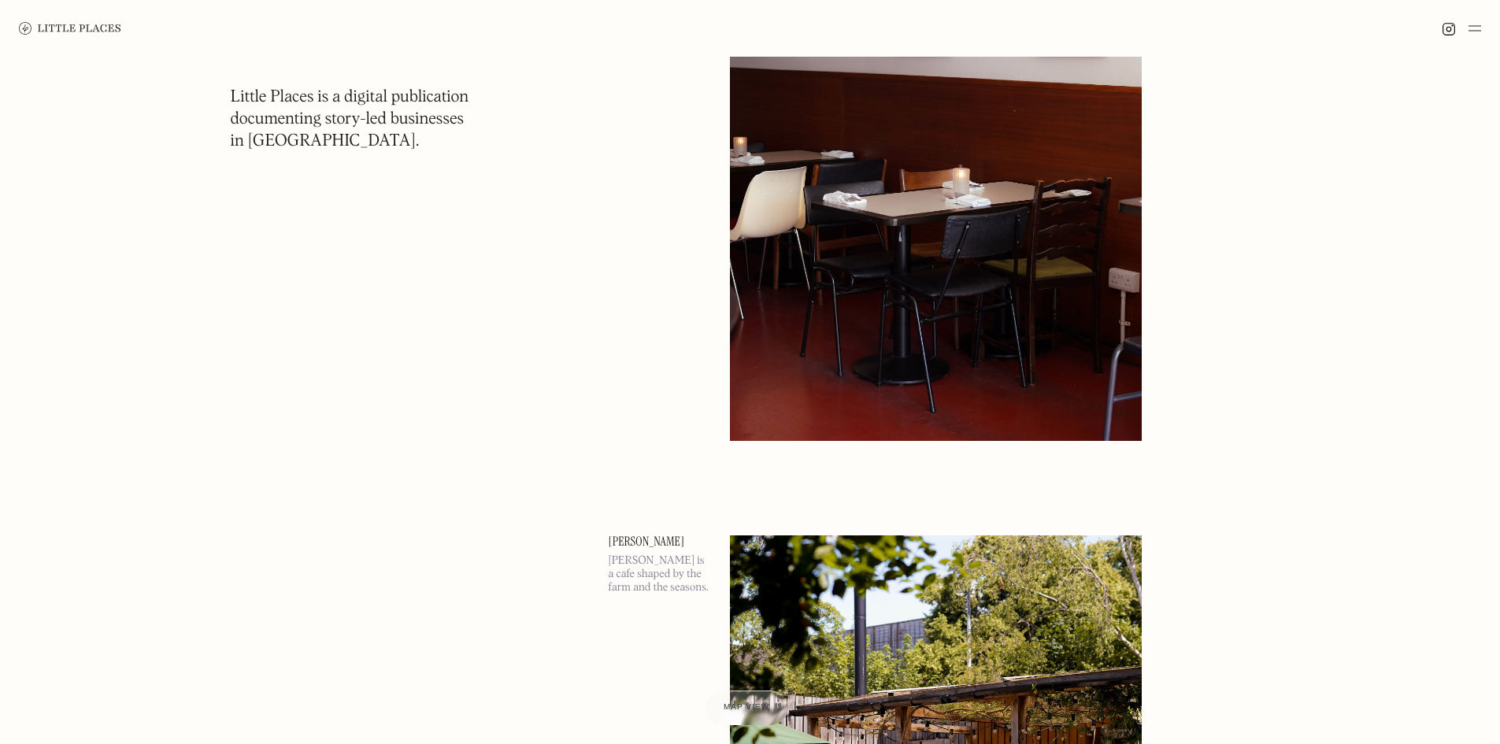
scroll to position [4883, 0]
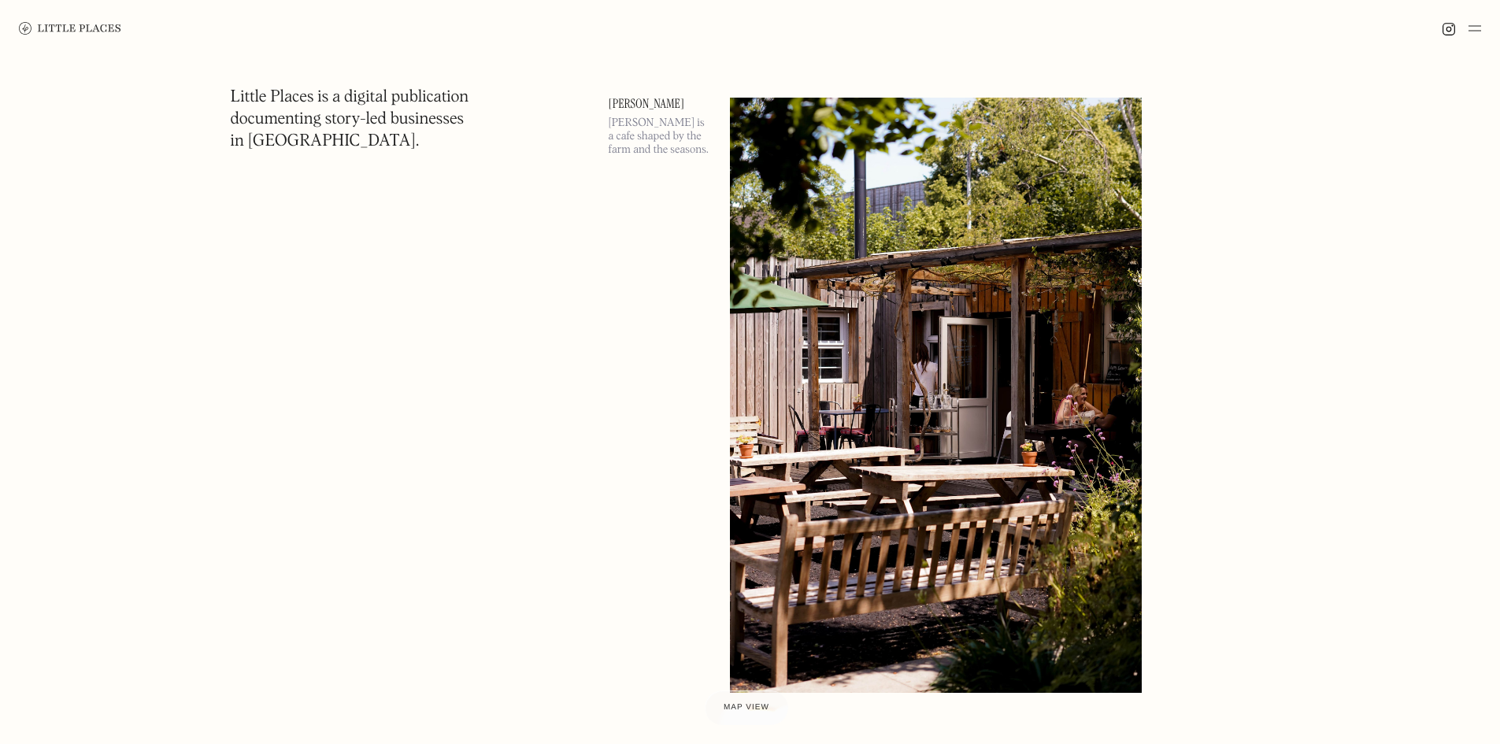
click at [1477, 32] on img at bounding box center [1475, 28] width 13 height 19
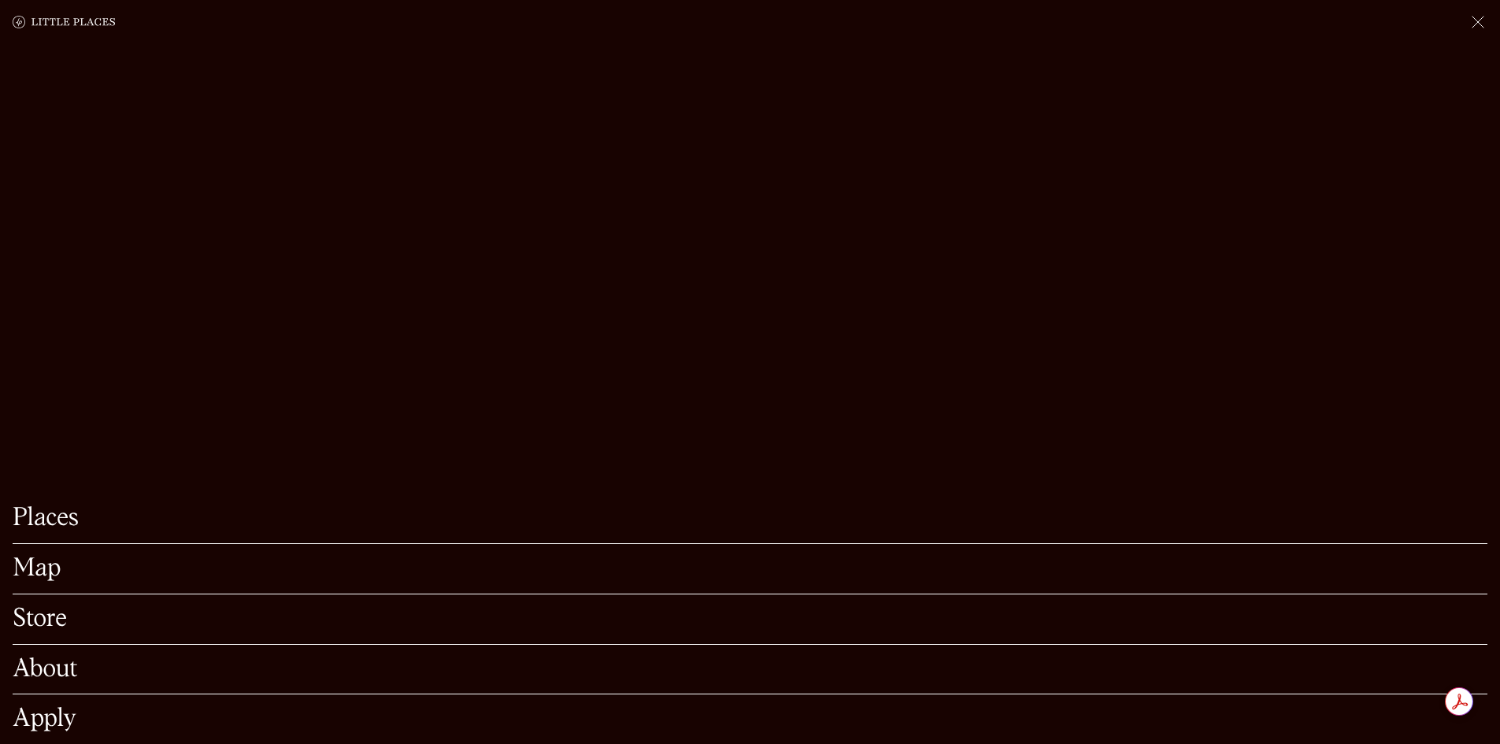
scroll to position [5041, 0]
click at [40, 607] on link "Store" at bounding box center [750, 619] width 1475 height 24
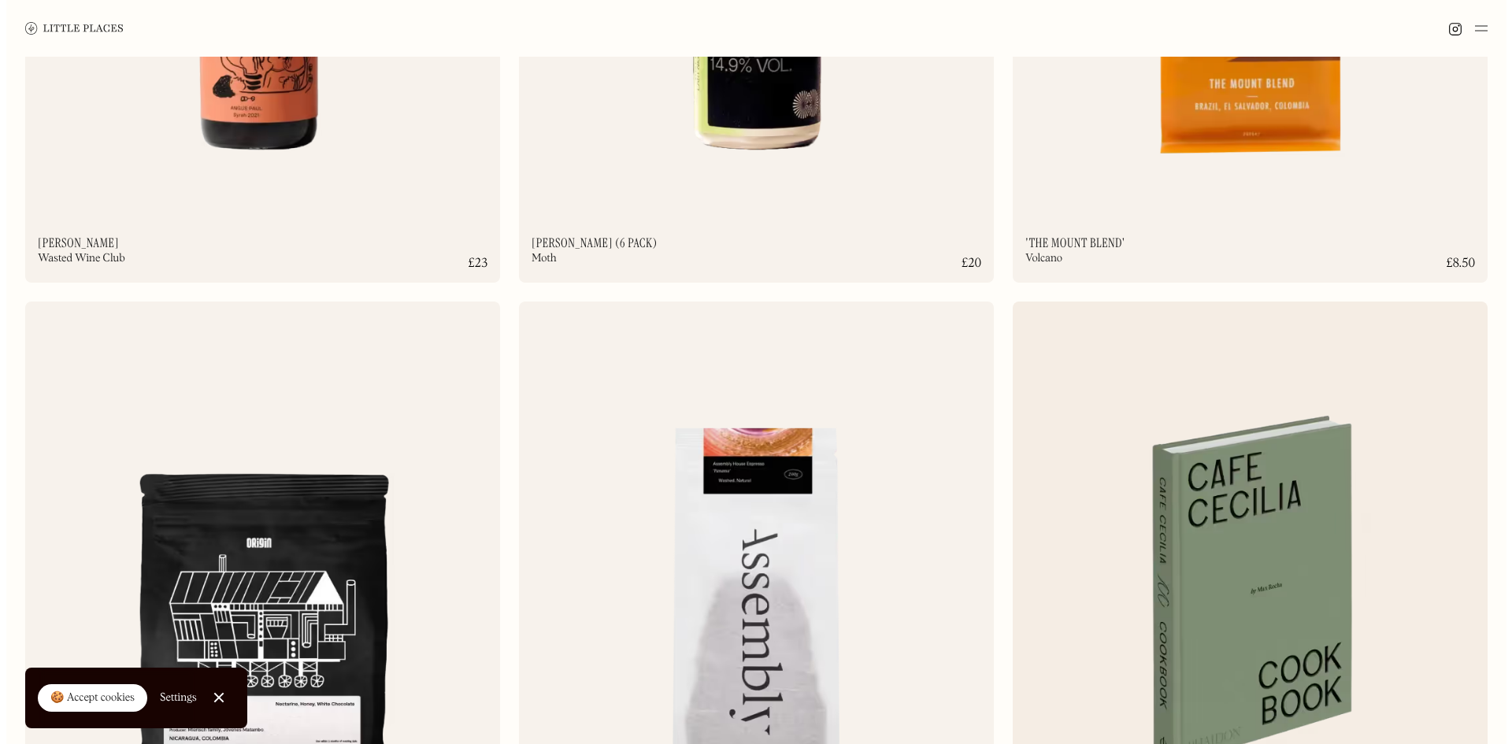
scroll to position [2678, 0]
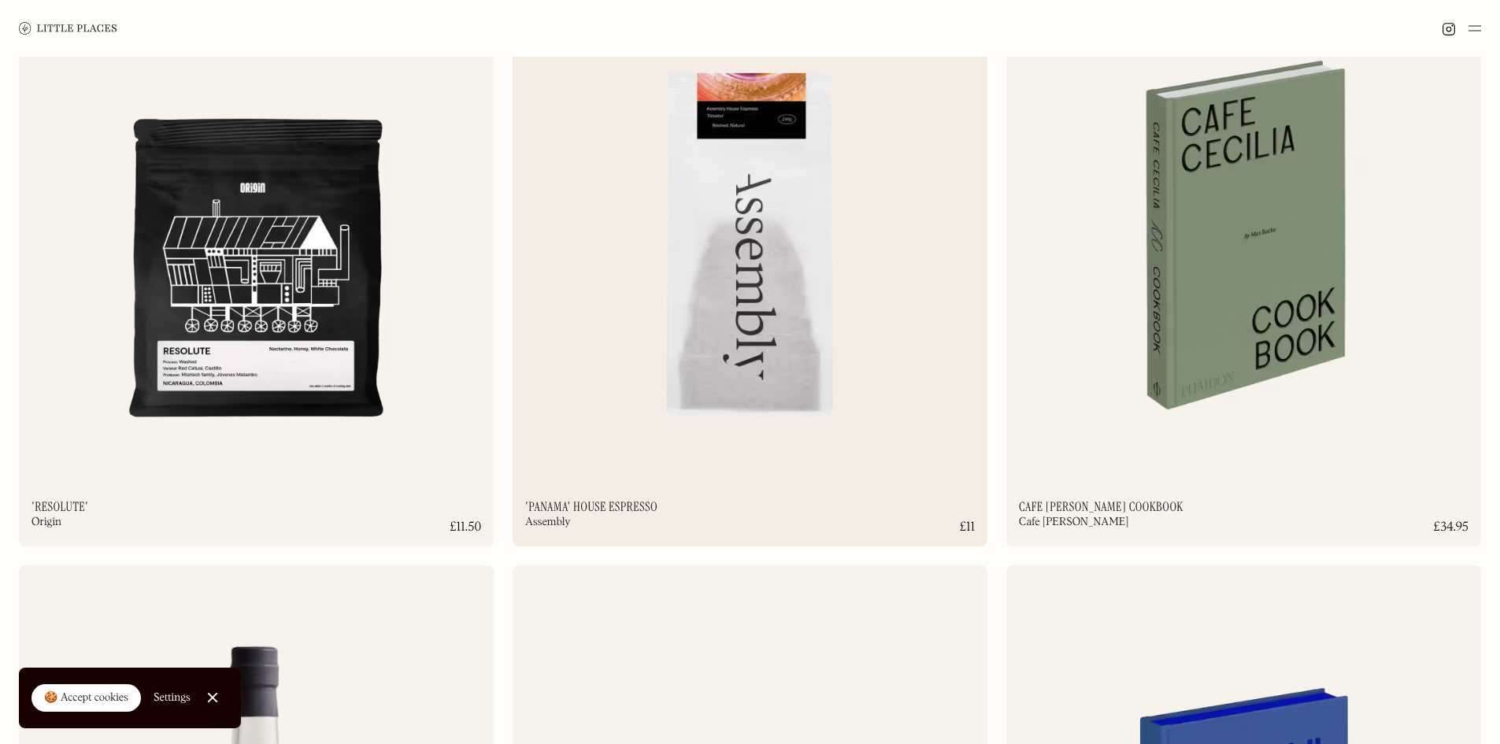
click at [829, 439] on img at bounding box center [750, 203] width 475 height 514
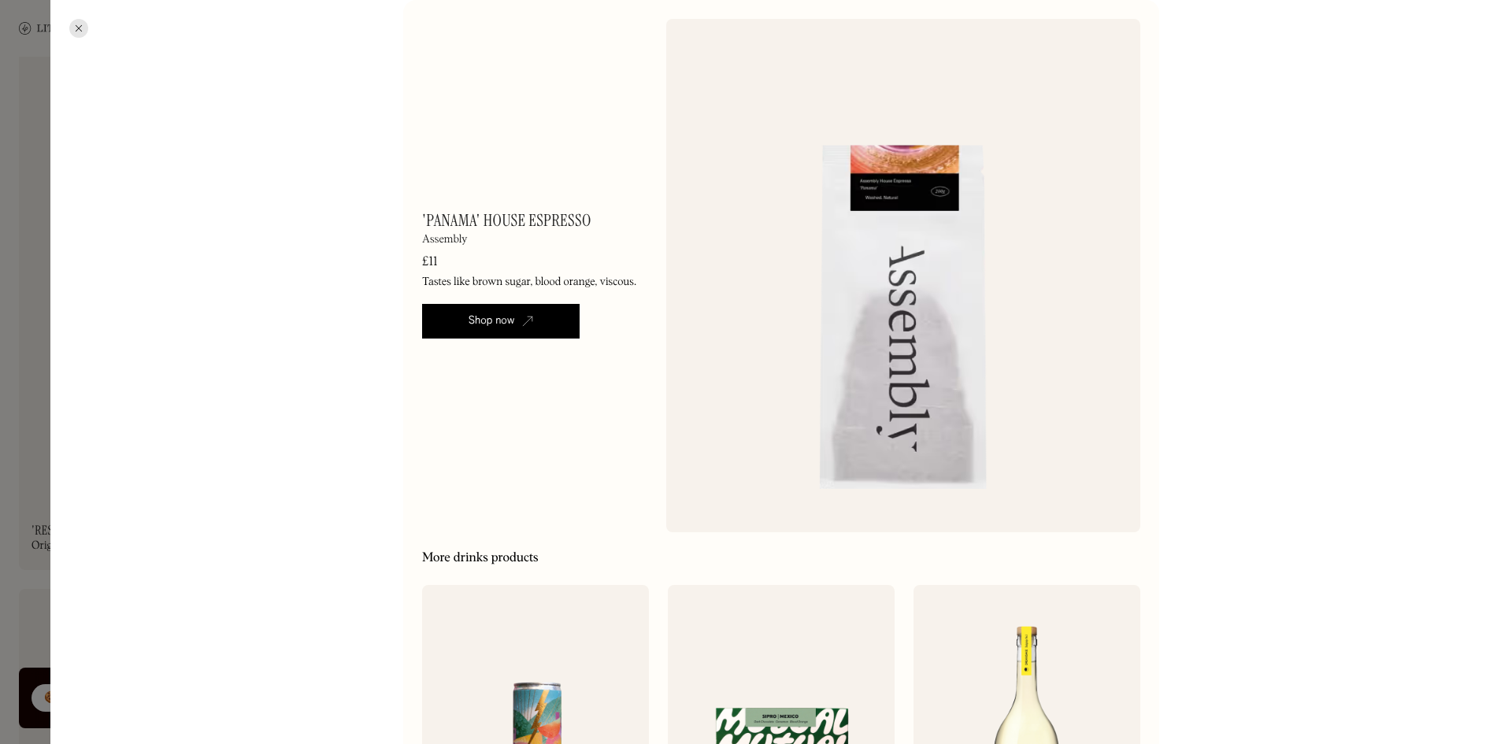
click at [17, 285] on div at bounding box center [756, 372] width 1512 height 744
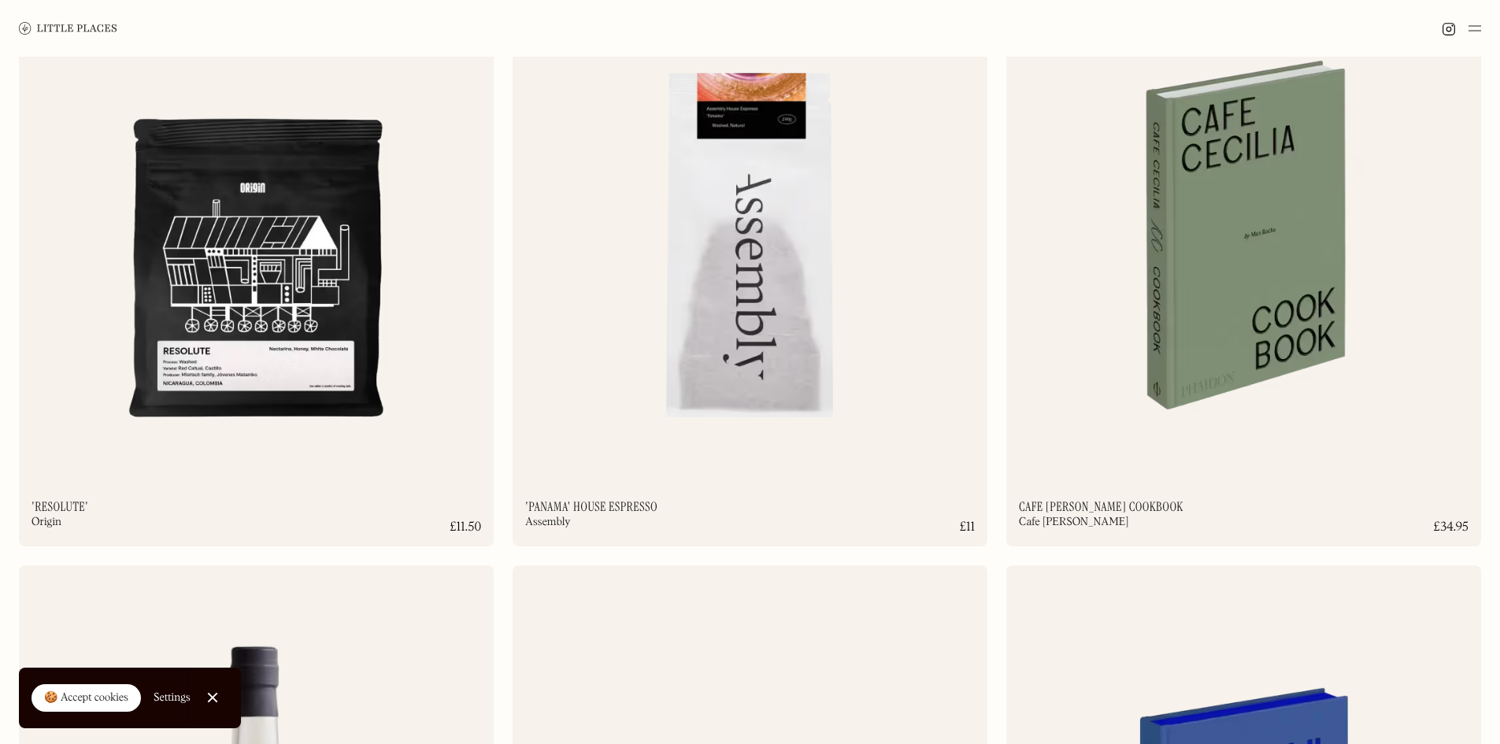
click at [1470, 20] on img at bounding box center [1475, 28] width 13 height 19
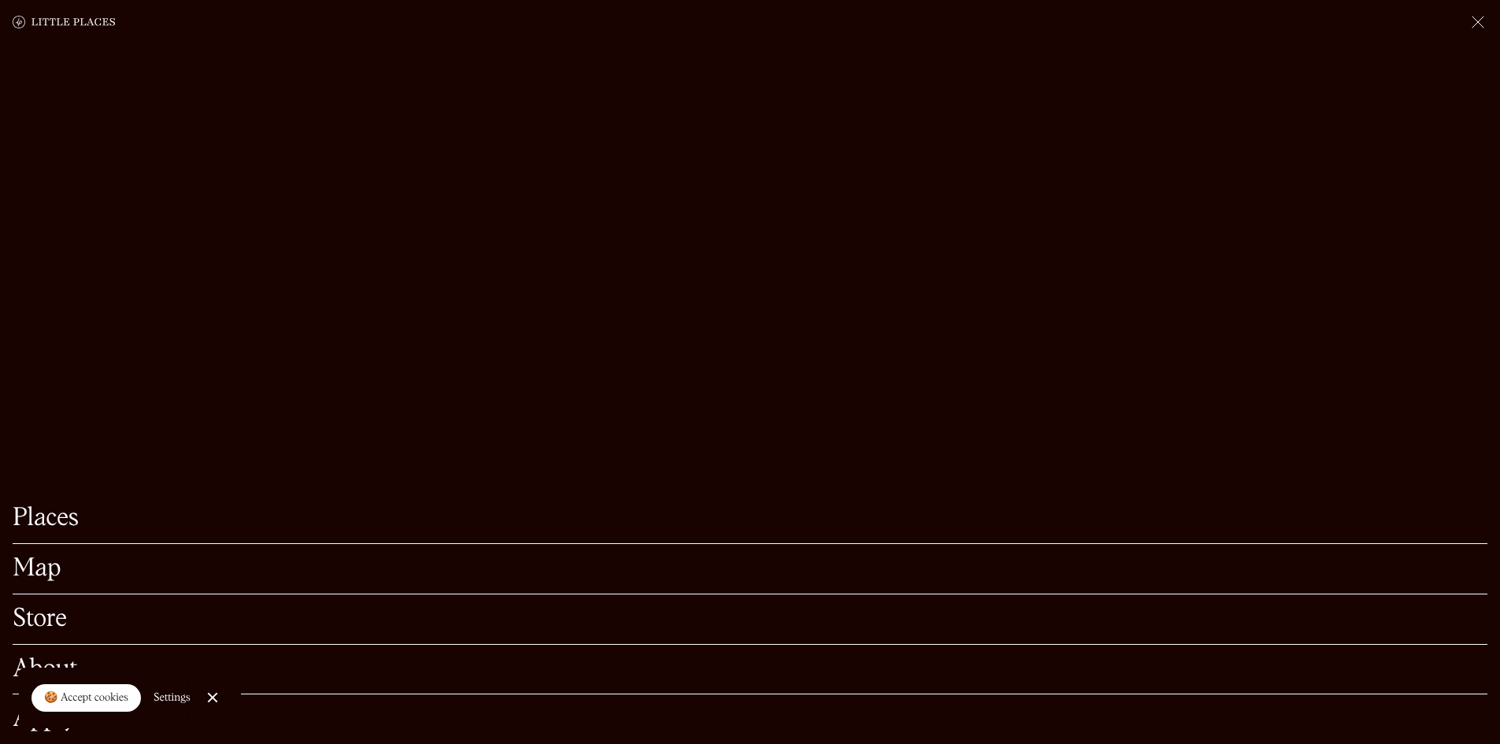
click at [63, 506] on link "Places" at bounding box center [750, 518] width 1475 height 24
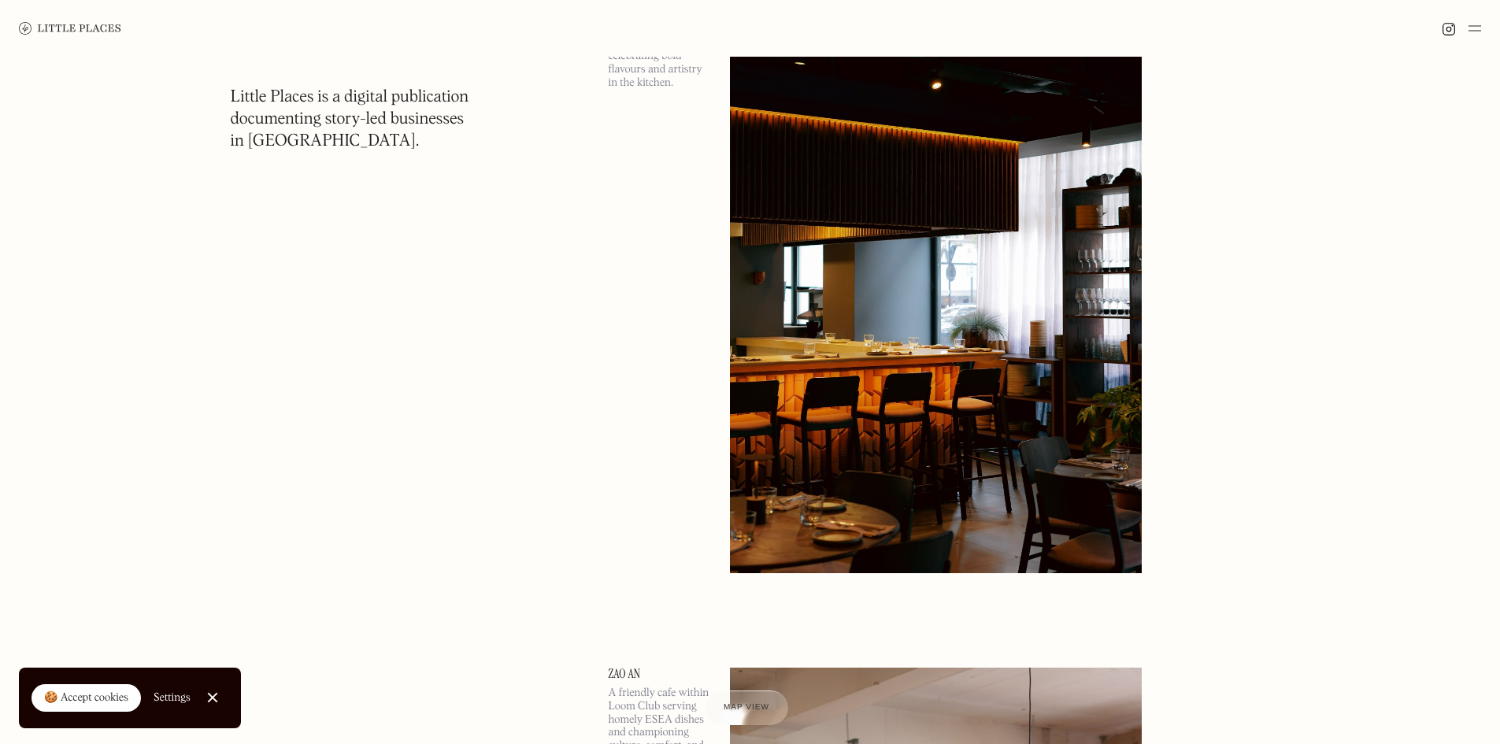
scroll to position [866, 0]
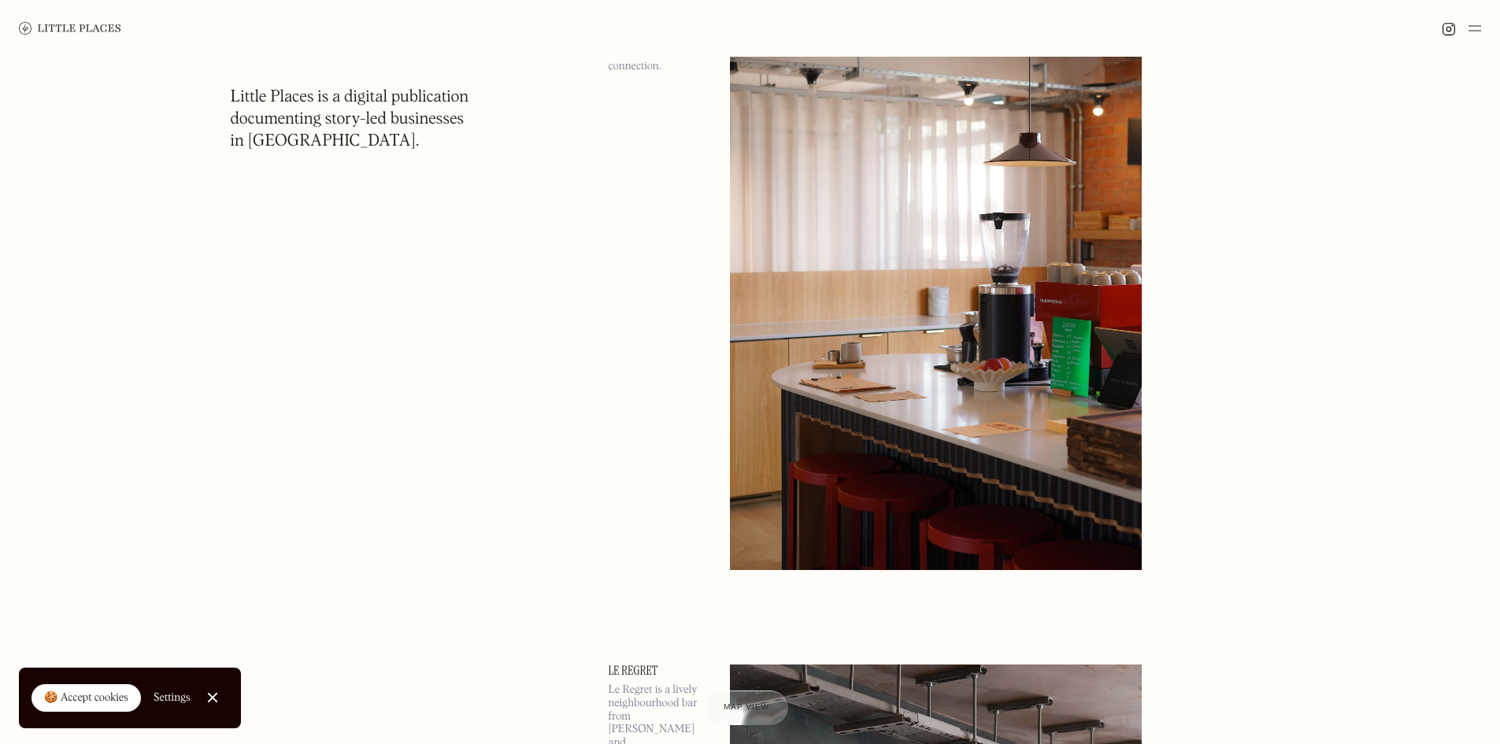
click at [1478, 28] on img at bounding box center [1475, 28] width 13 height 19
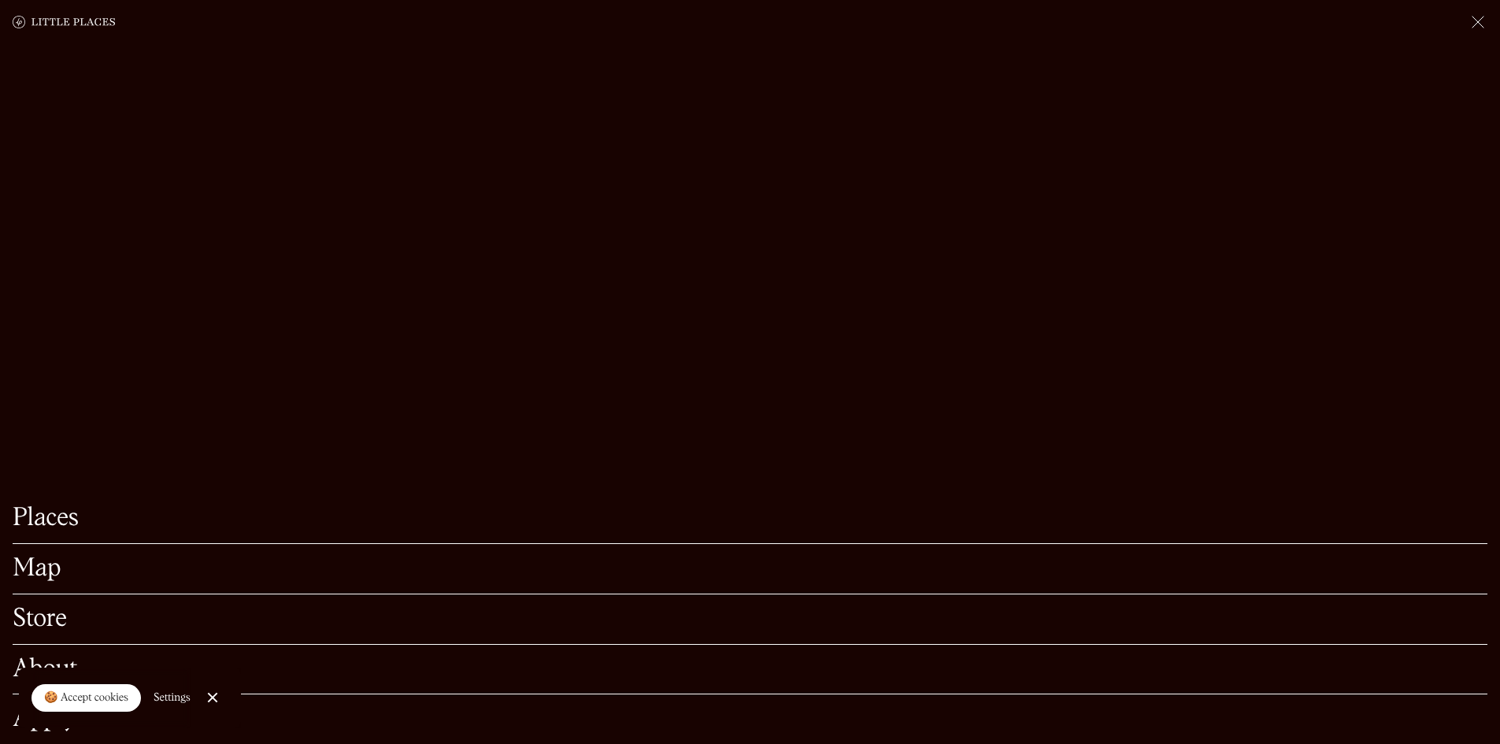
click at [39, 557] on link "Map" at bounding box center [750, 569] width 1475 height 24
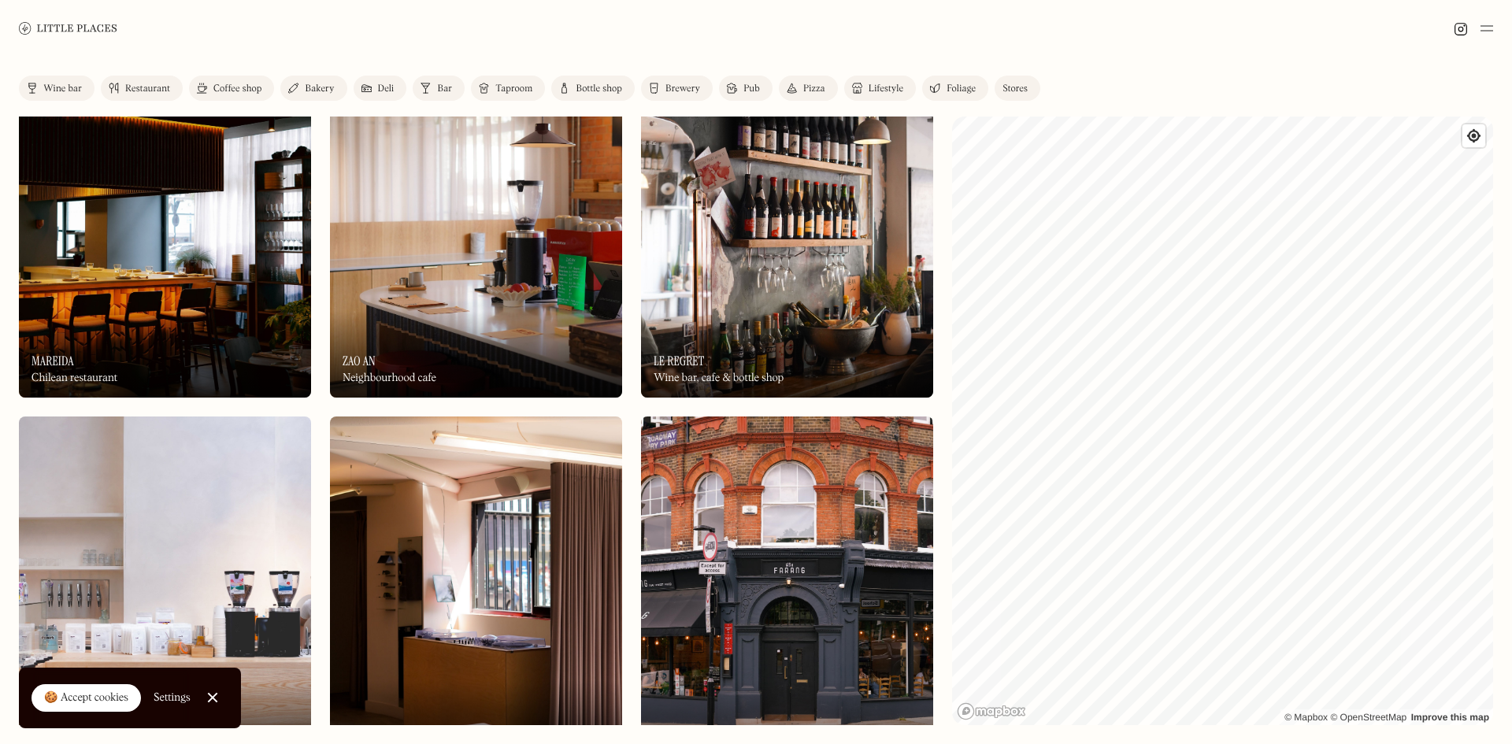
scroll to position [79, 0]
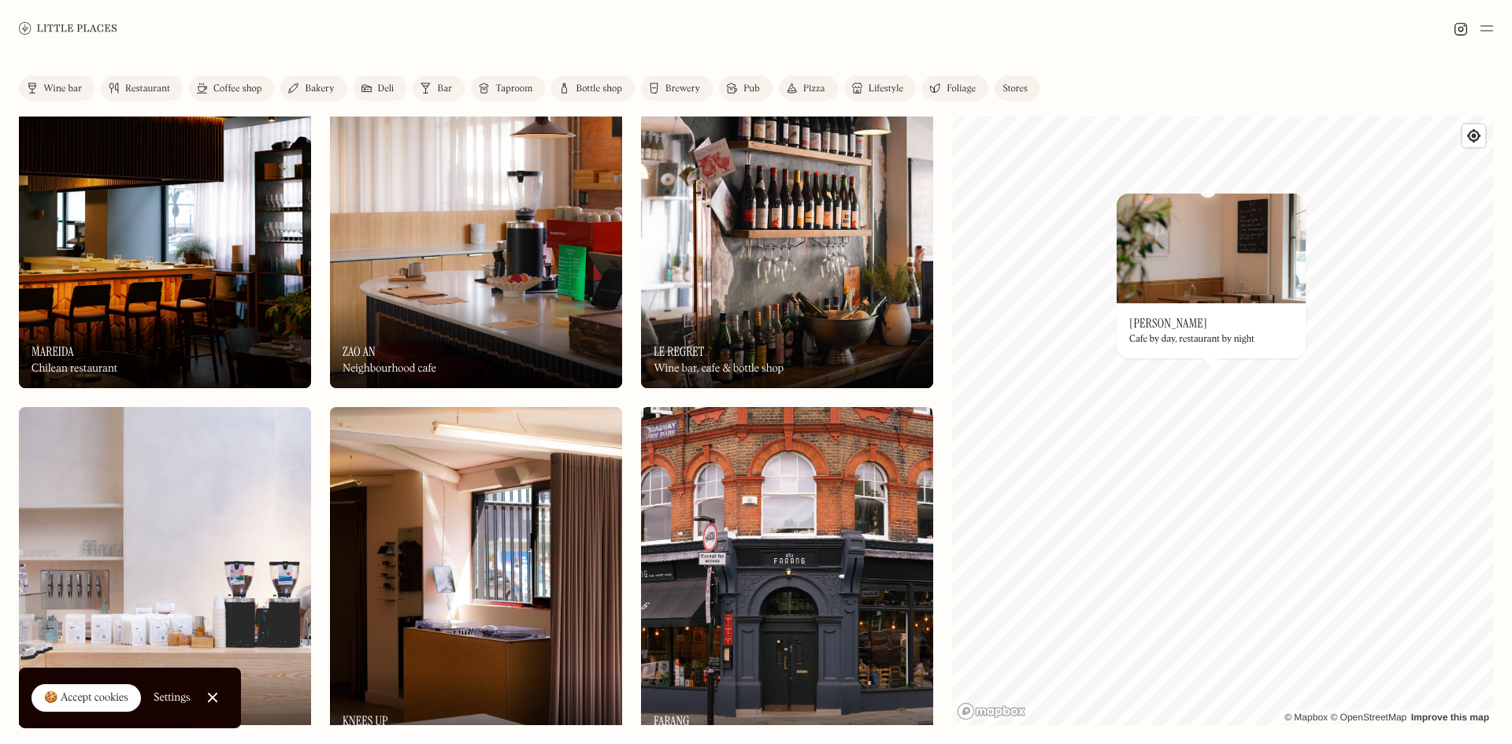
click at [1166, 335] on div "Cafe by day, restaurant by night" at bounding box center [1191, 340] width 125 height 11
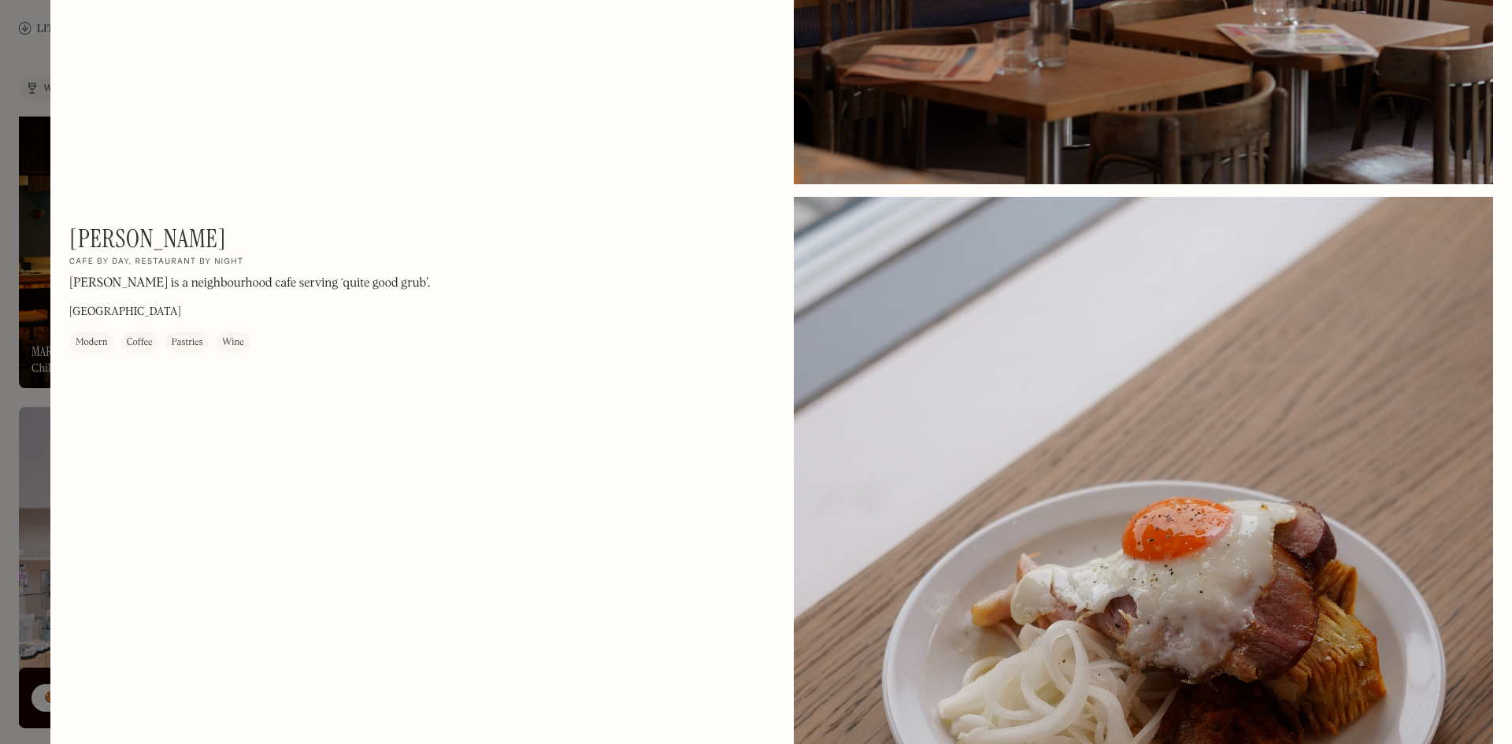
scroll to position [866, 0]
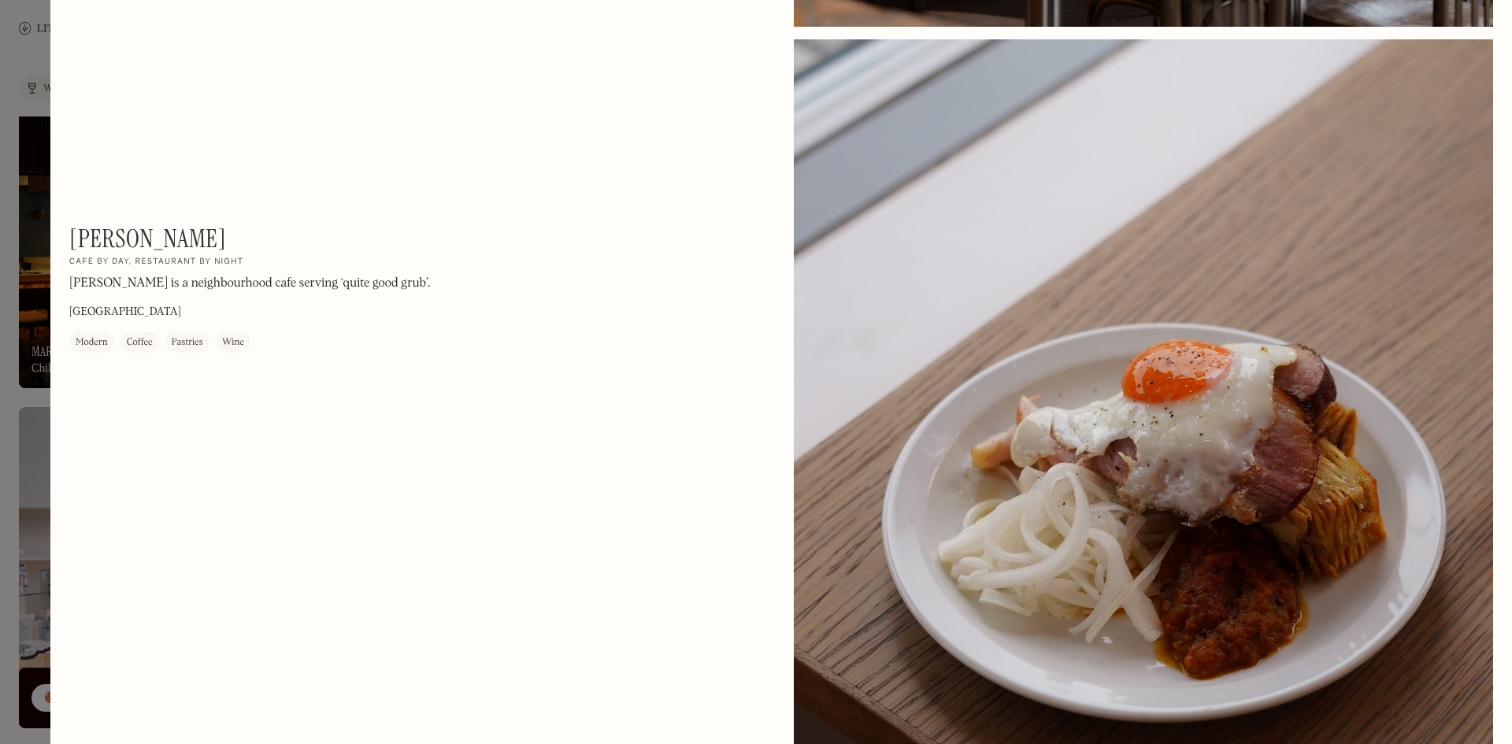
click at [51, 381] on div "Albers On Our Radar Cafe by day, restaurant by night Albers is a neighbourhood …" at bounding box center [781, 490] width 1462 height 2712
click at [31, 388] on div at bounding box center [756, 372] width 1512 height 744
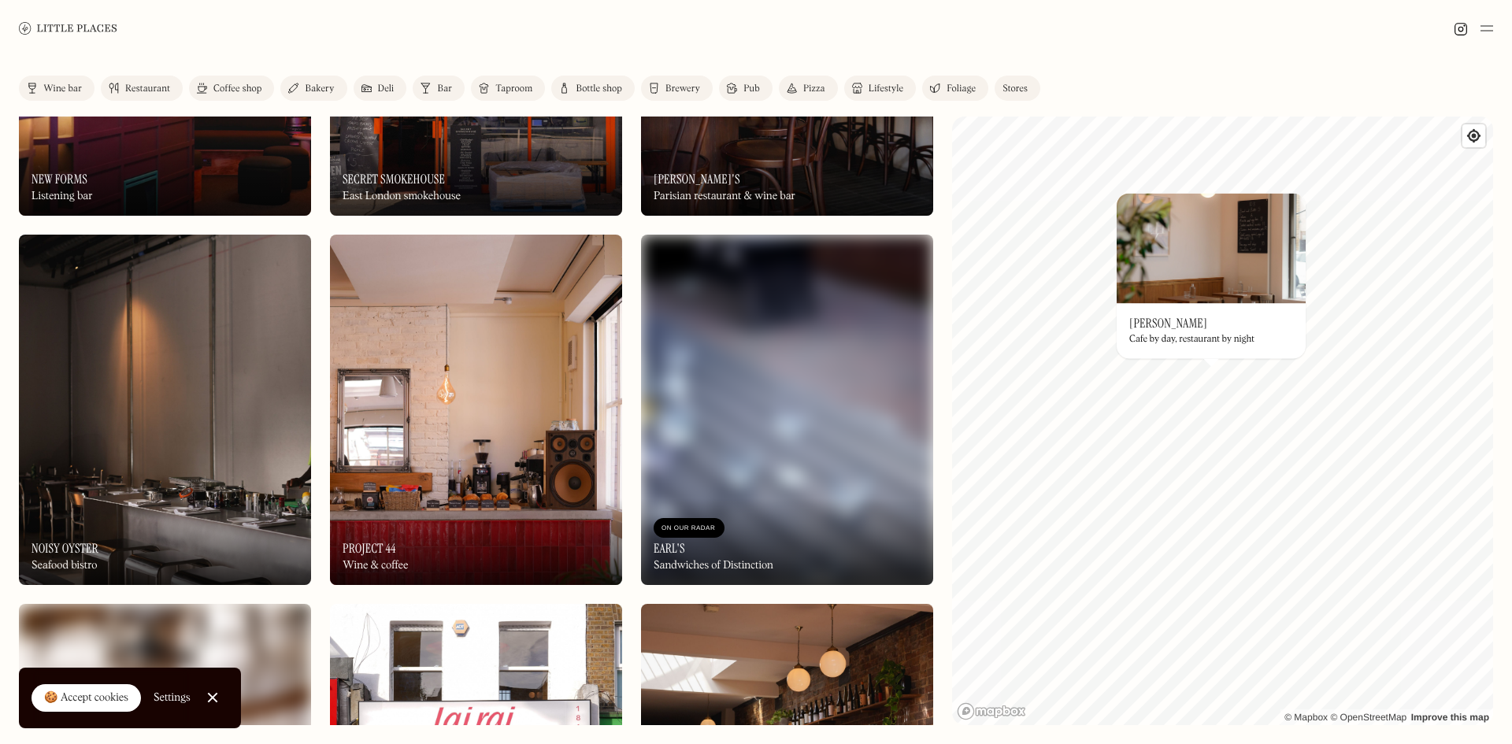
scroll to position [1733, 0]
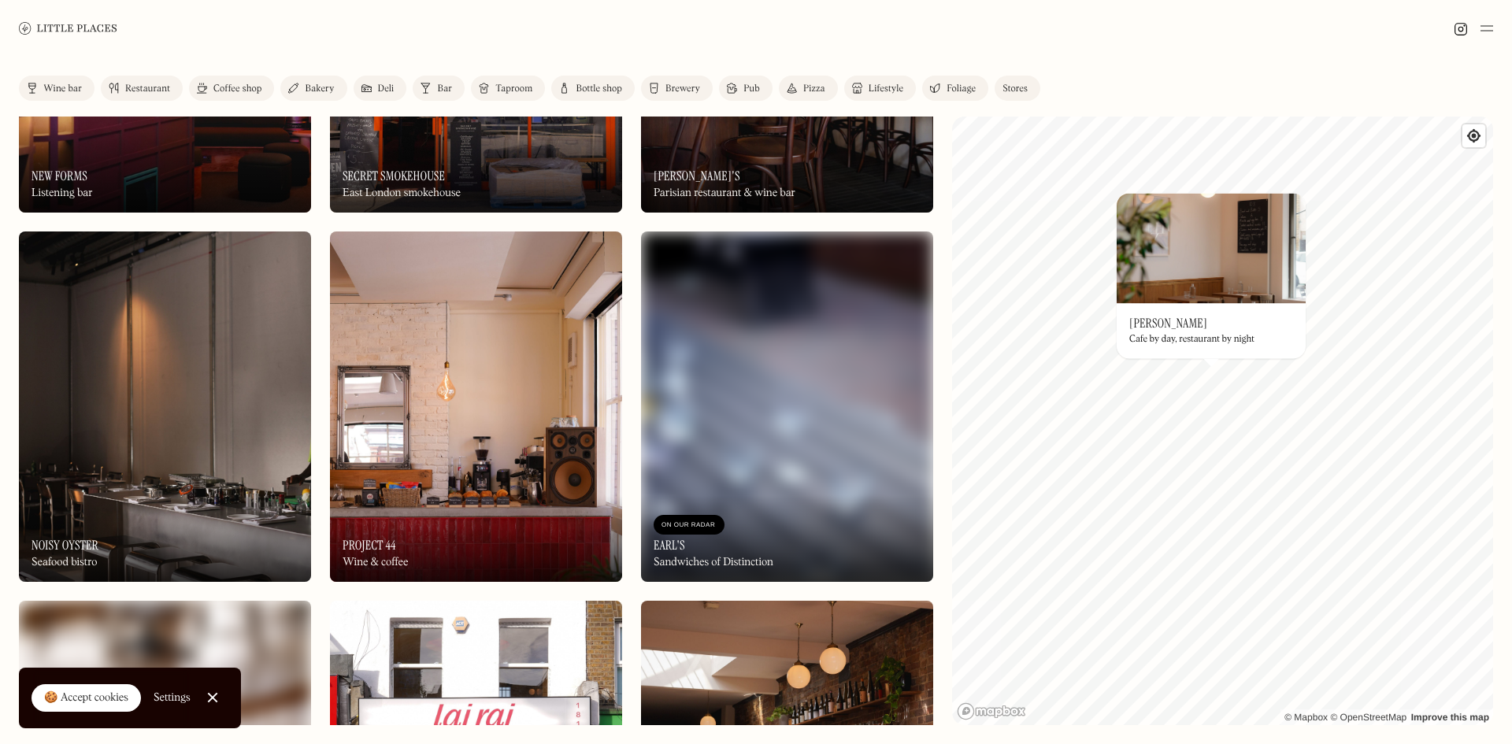
click at [741, 417] on img at bounding box center [787, 407] width 292 height 350
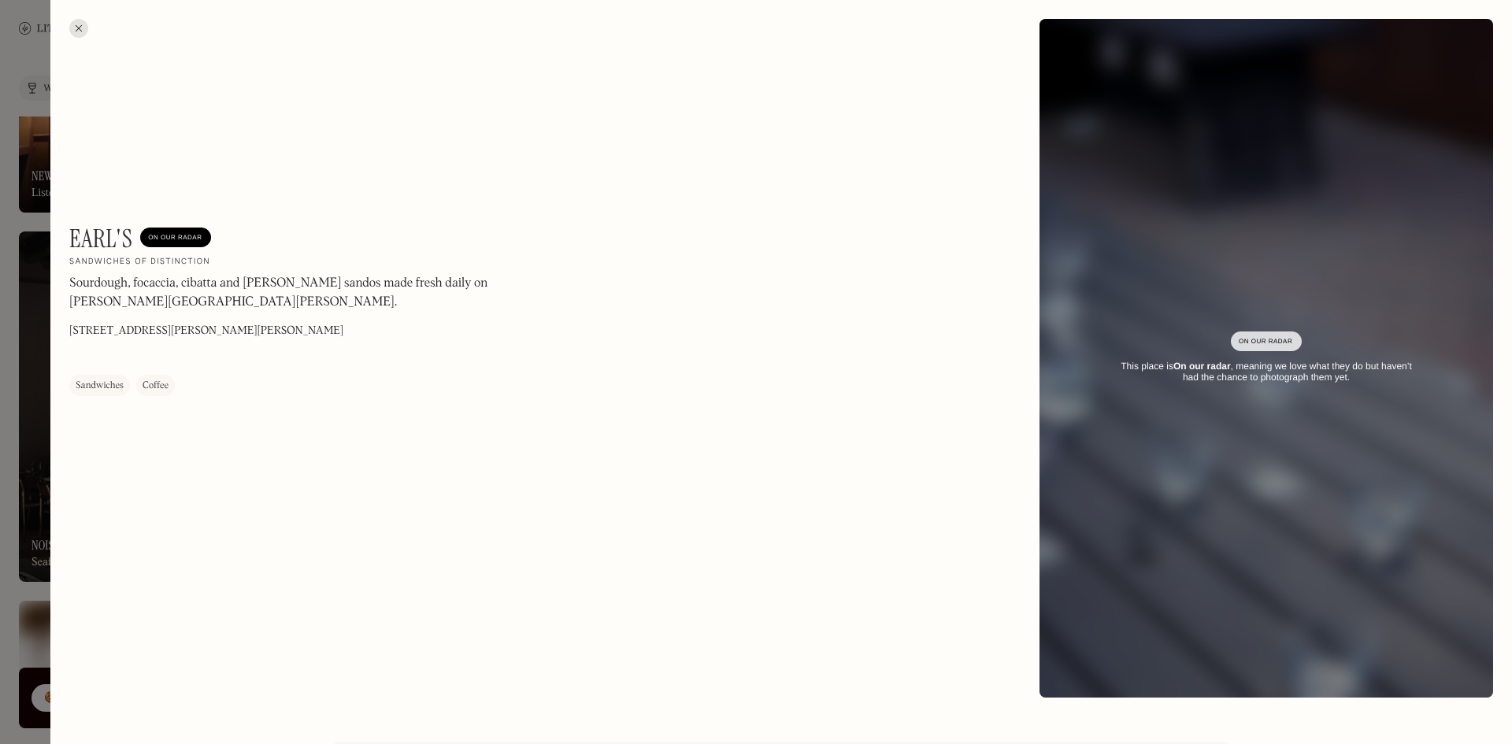
click at [43, 342] on div at bounding box center [756, 372] width 1512 height 744
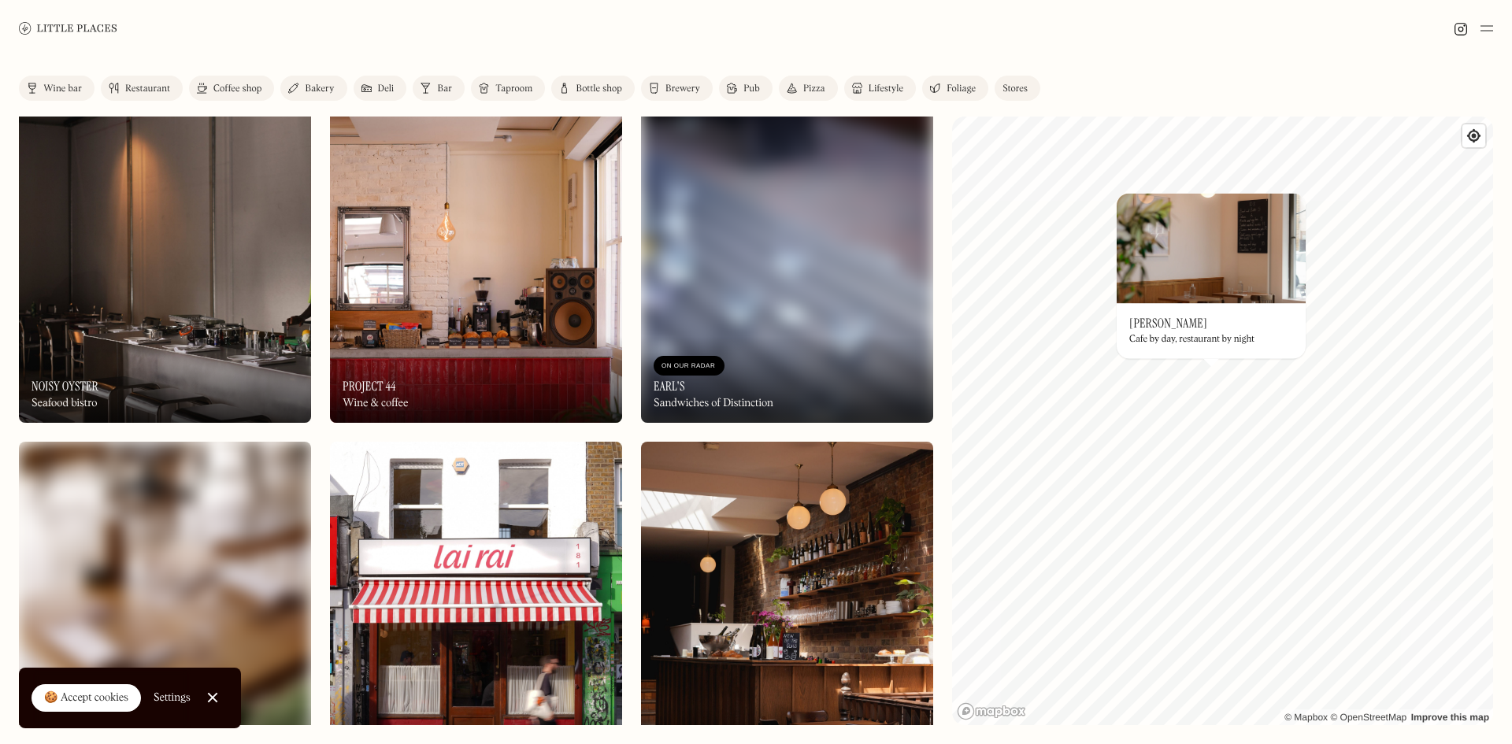
scroll to position [1890, 0]
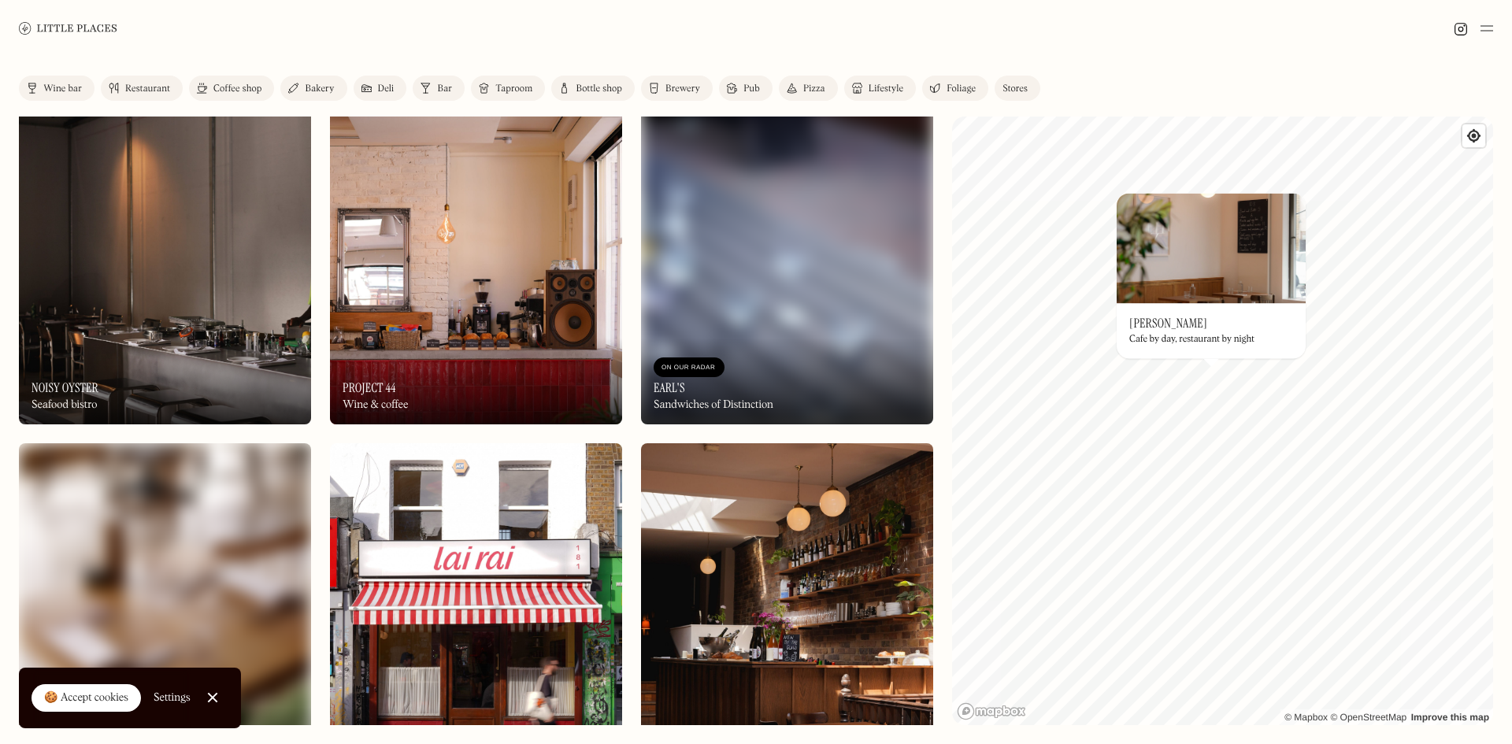
click at [131, 543] on img at bounding box center [165, 618] width 292 height 350
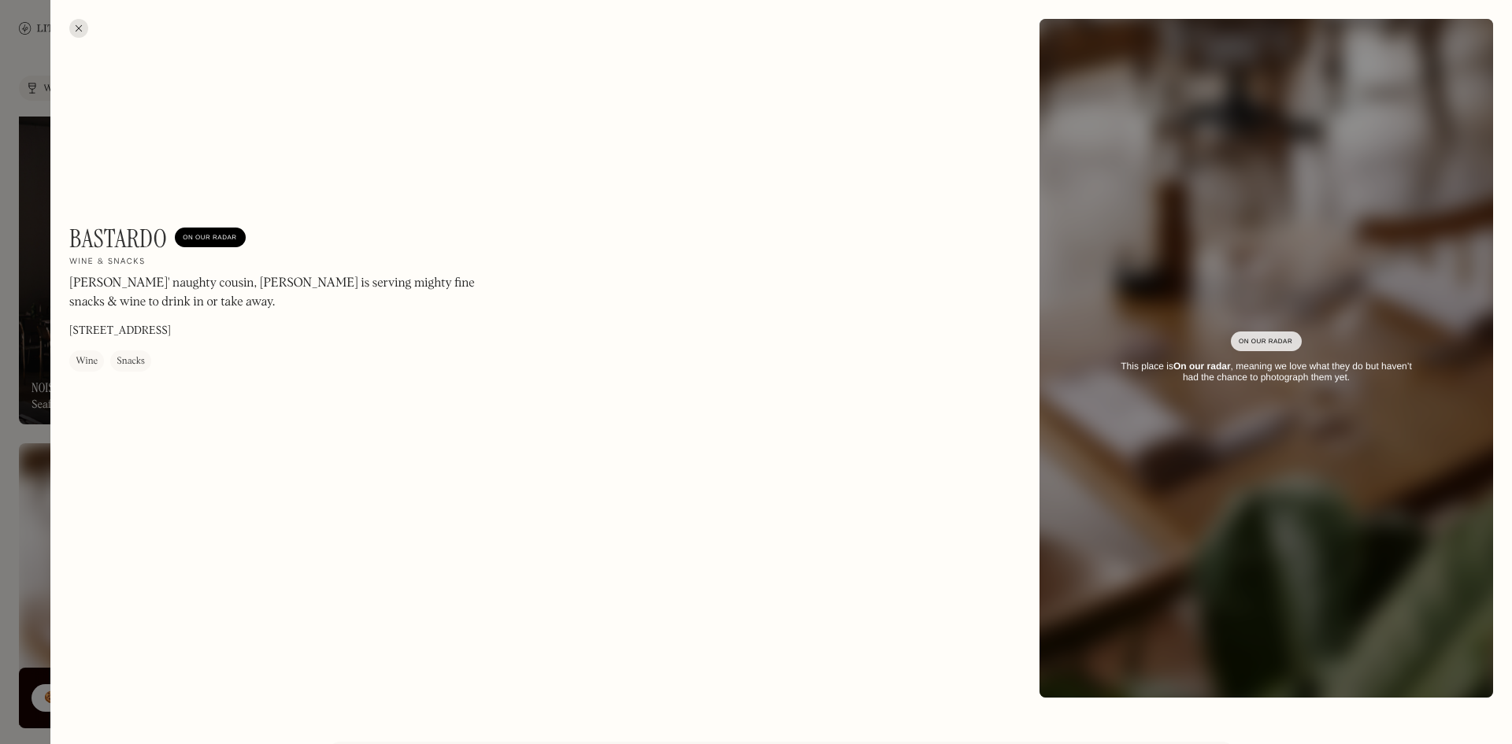
click at [17, 336] on div at bounding box center [756, 372] width 1512 height 744
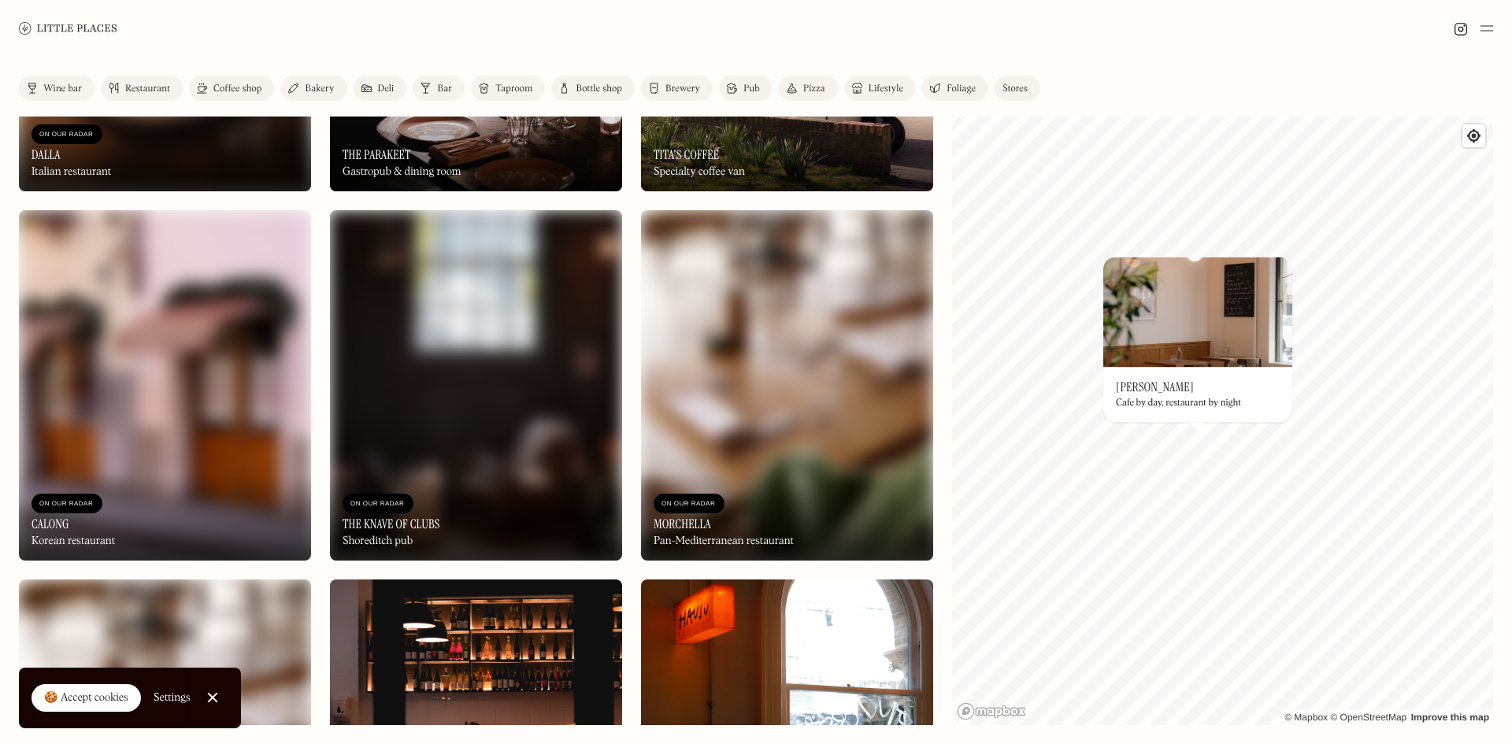
scroll to position [3544, 0]
